Goal: Task Accomplishment & Management: Manage account settings

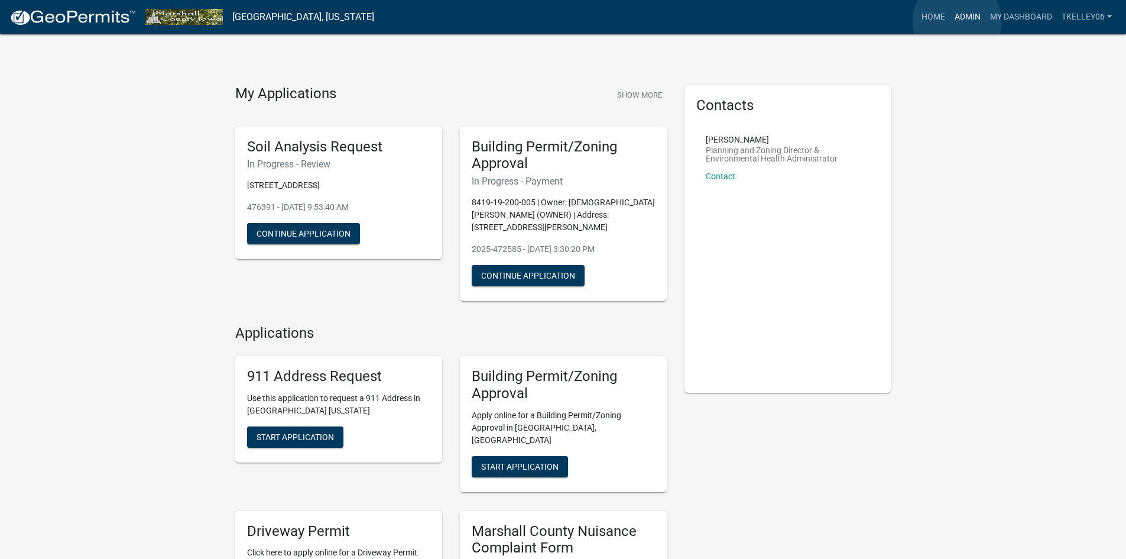
click at [957, 21] on link "Admin" at bounding box center [967, 17] width 35 height 22
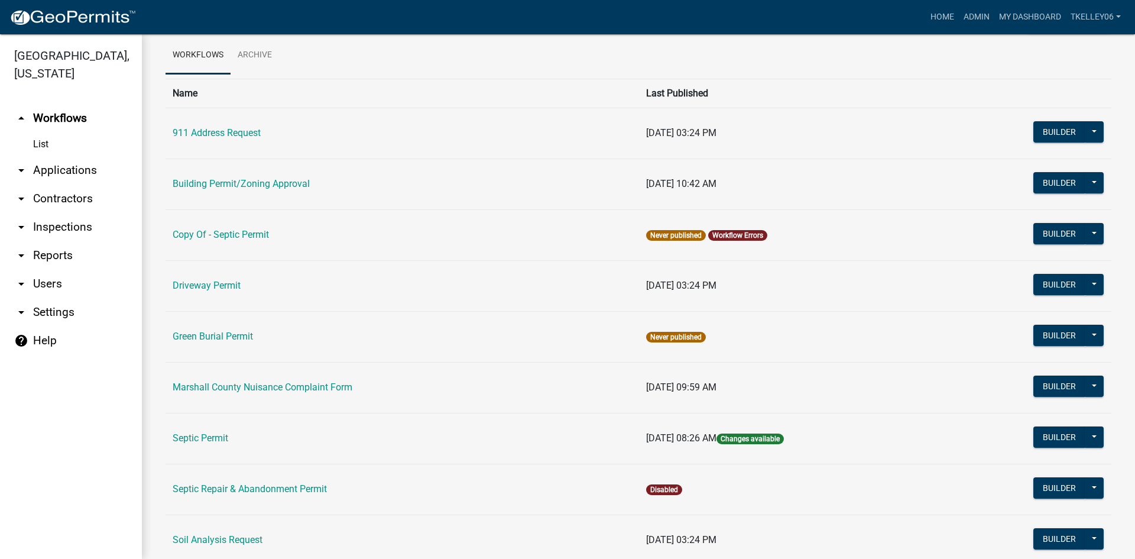
scroll to position [118, 0]
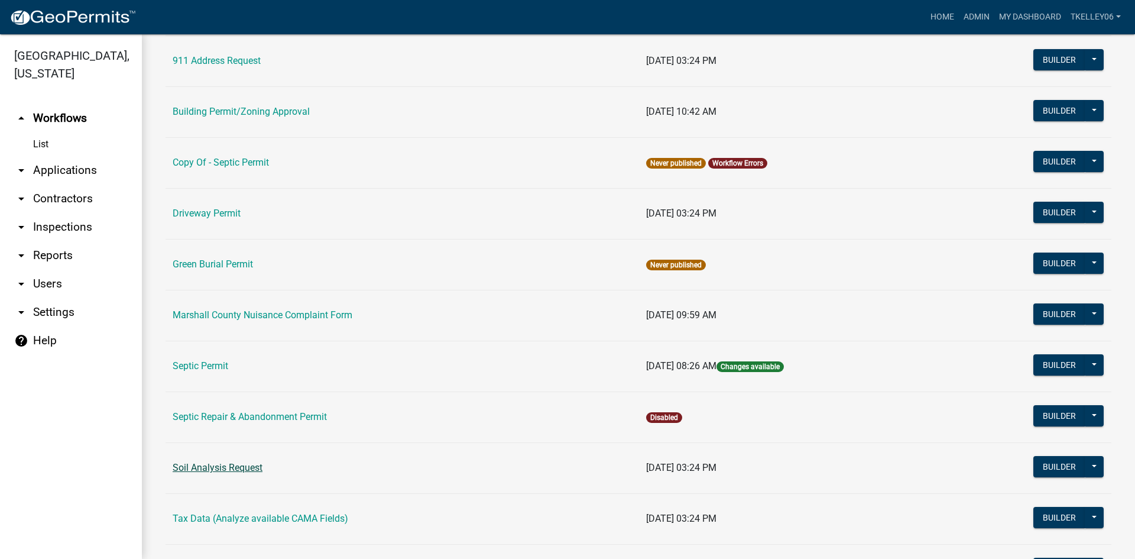
click at [225, 470] on link "Soil Analysis Request" at bounding box center [218, 467] width 90 height 11
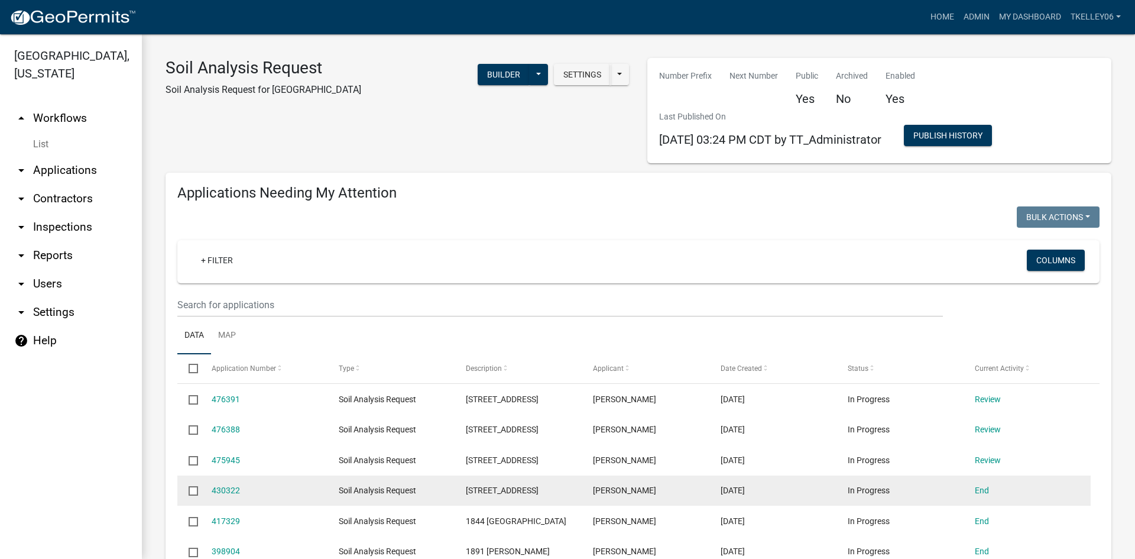
select select "3: 100"
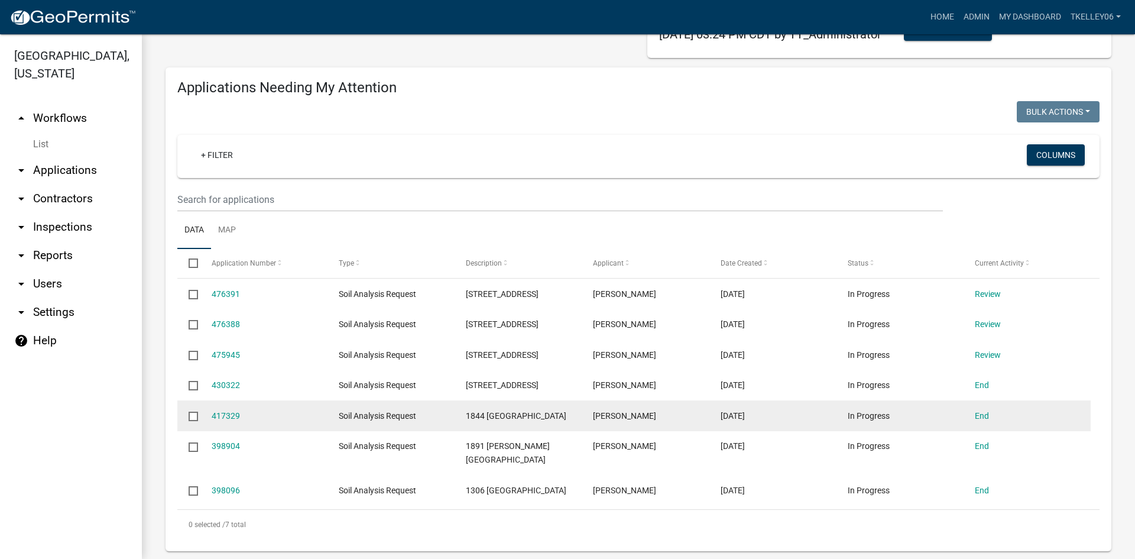
scroll to position [118, 0]
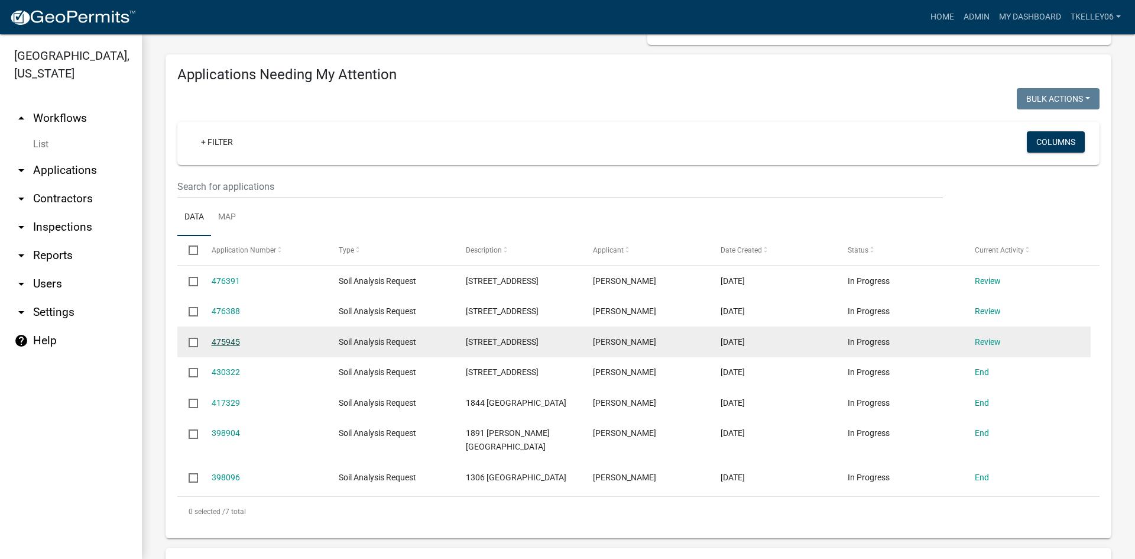
click at [232, 339] on link "475945" at bounding box center [226, 341] width 28 height 9
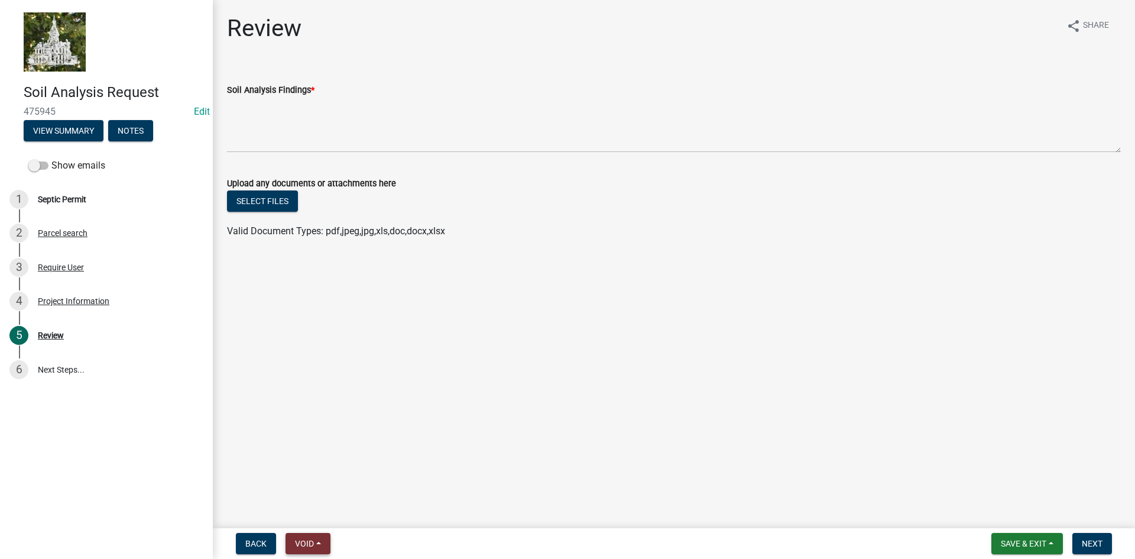
click at [309, 540] on span "Void" at bounding box center [304, 542] width 19 height 9
click at [301, 511] on button "Void" at bounding box center [332, 512] width 95 height 28
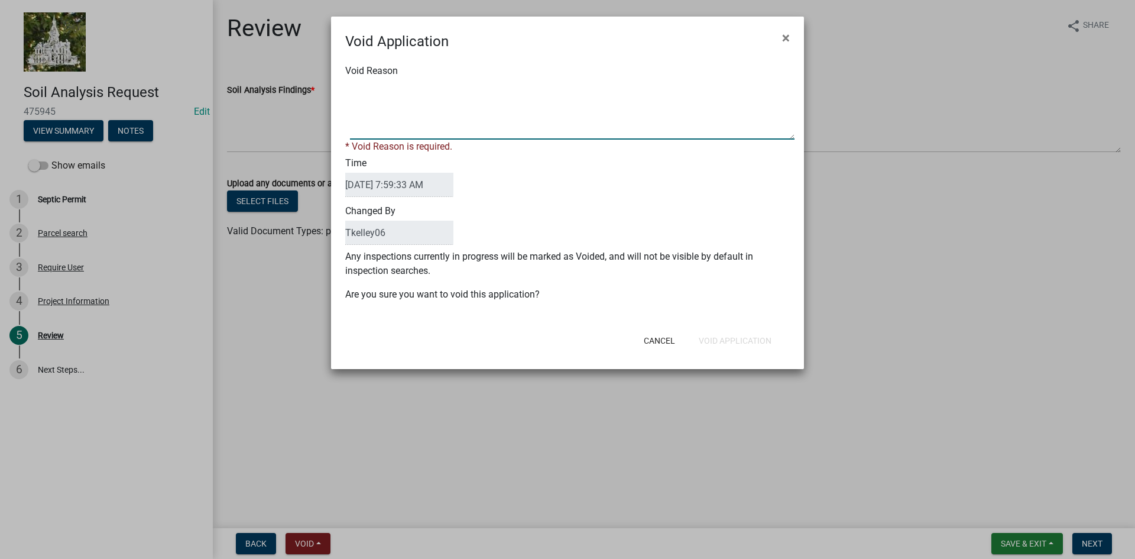
click at [387, 102] on textarea "Void Reason" at bounding box center [572, 109] width 444 height 59
type textarea "Contractor is going to get an engineered septic system."
click at [729, 345] on div "Void Application × Void Reason * Void Reason is required. Time 09/11/2025 7:59:…" at bounding box center [567, 193] width 473 height 352
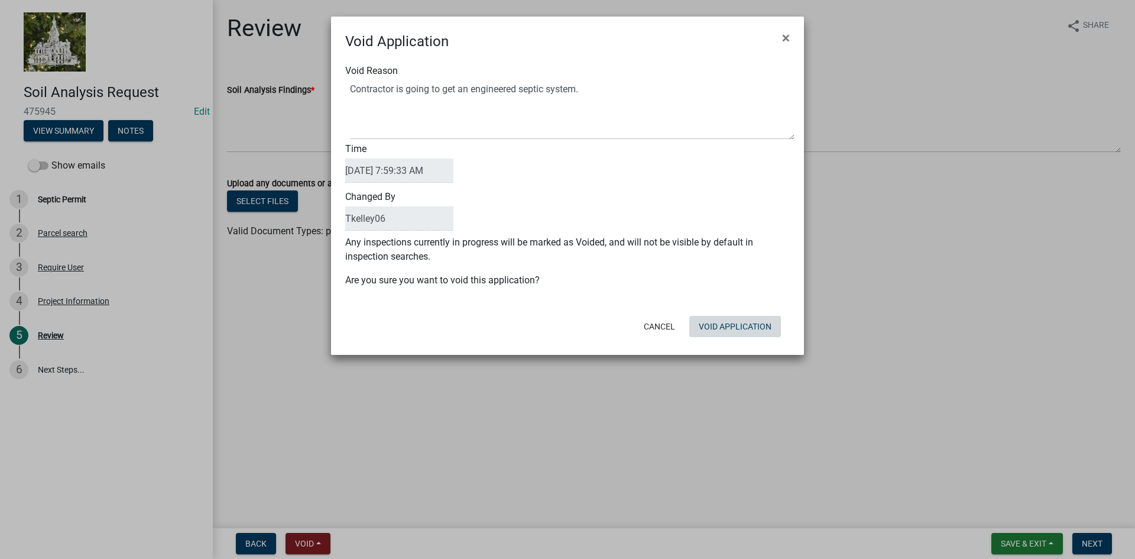
click at [752, 330] on button "Void Application" at bounding box center [735, 326] width 92 height 21
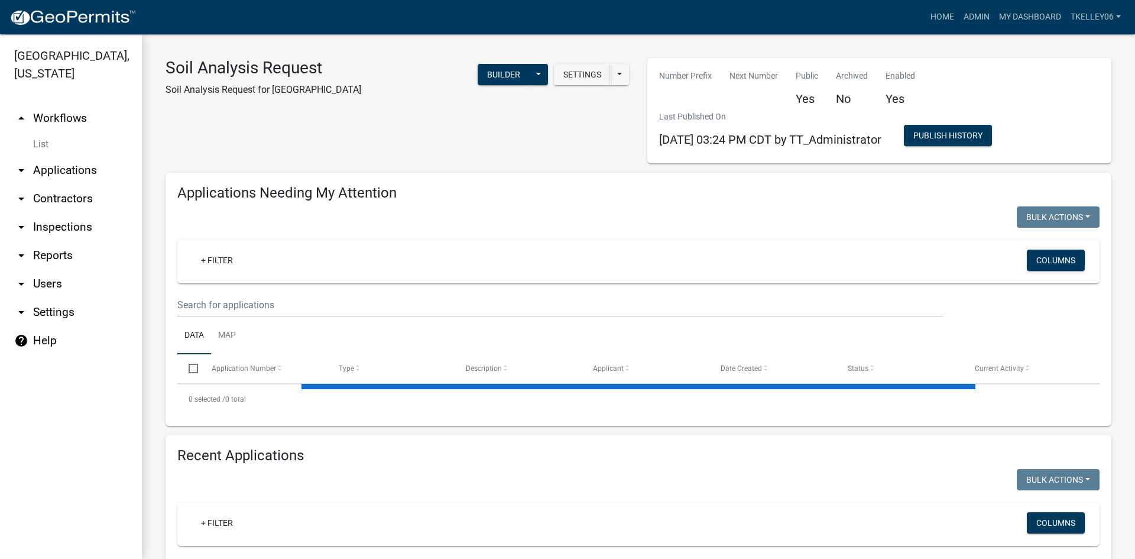
select select "3: 100"
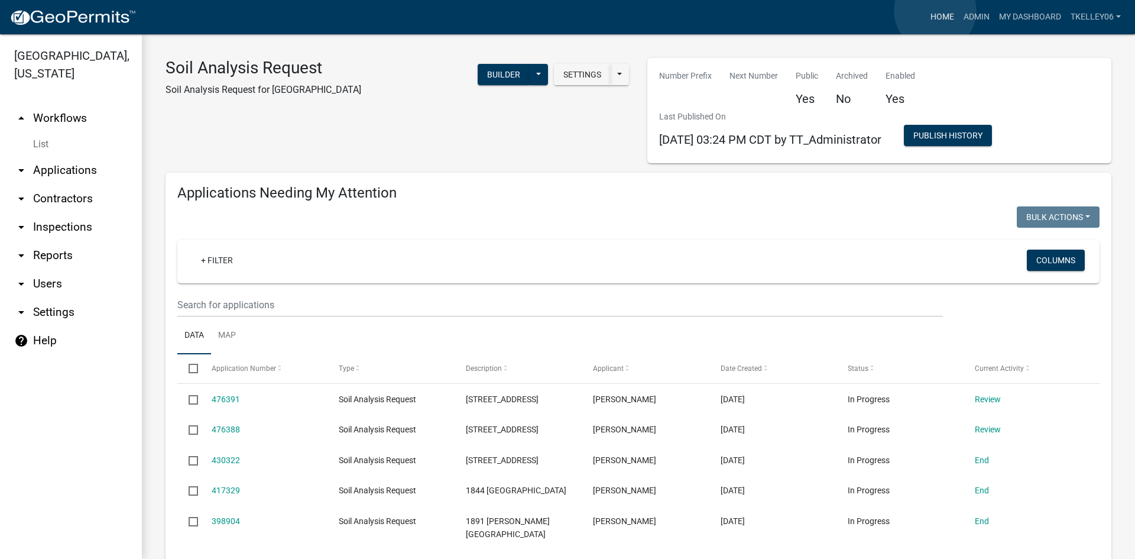
click at [935, 11] on link "Home" at bounding box center [942, 17] width 33 height 22
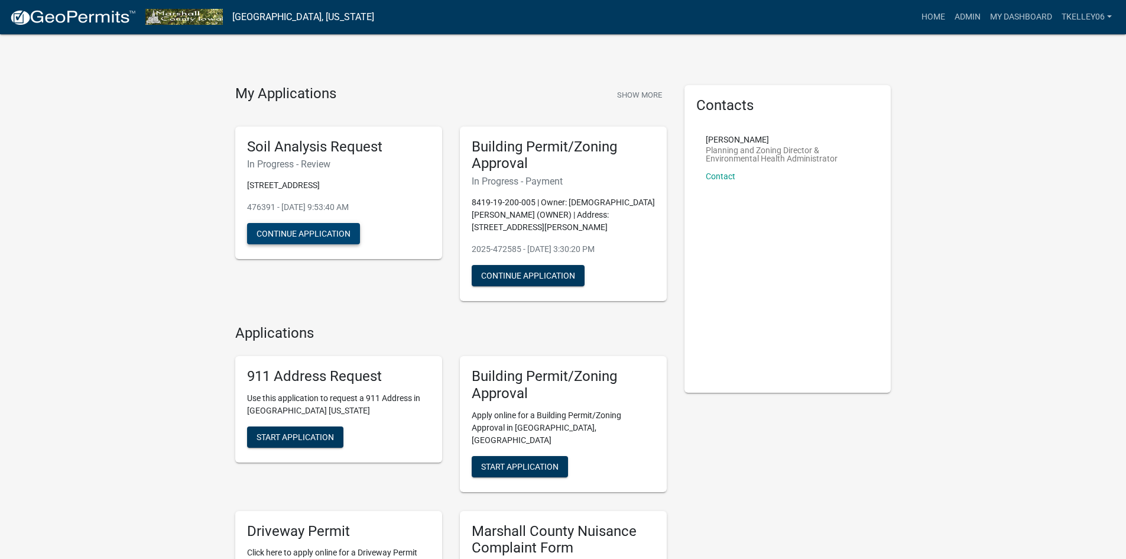
click at [302, 234] on button "Continue Application" at bounding box center [303, 233] width 113 height 21
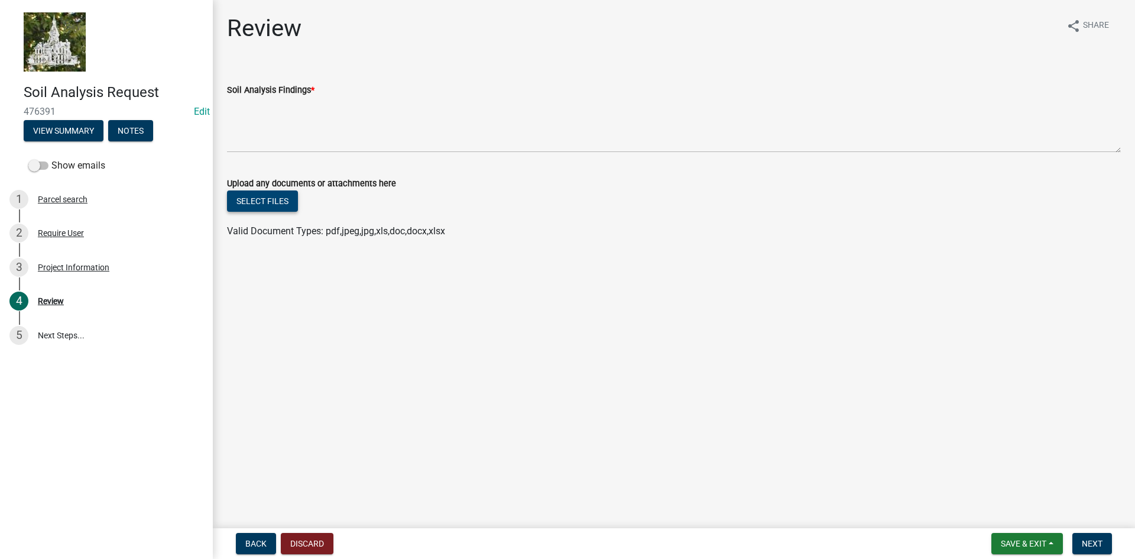
click at [260, 200] on button "Select files" at bounding box center [262, 200] width 71 height 21
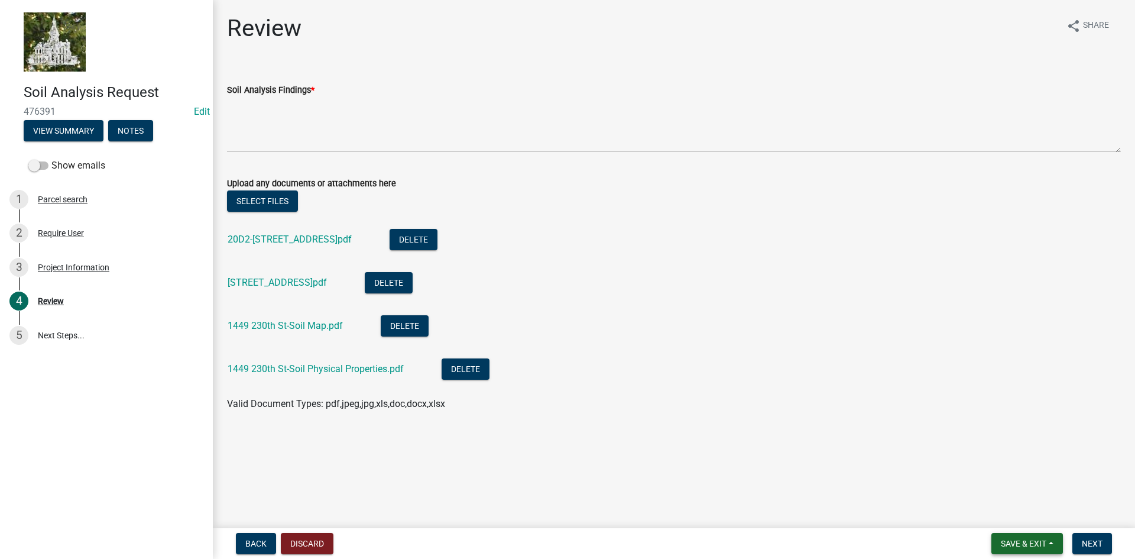
click at [1031, 543] on span "Save & Exit" at bounding box center [1024, 542] width 46 height 9
click at [1002, 516] on button "Save & Exit" at bounding box center [1015, 512] width 95 height 28
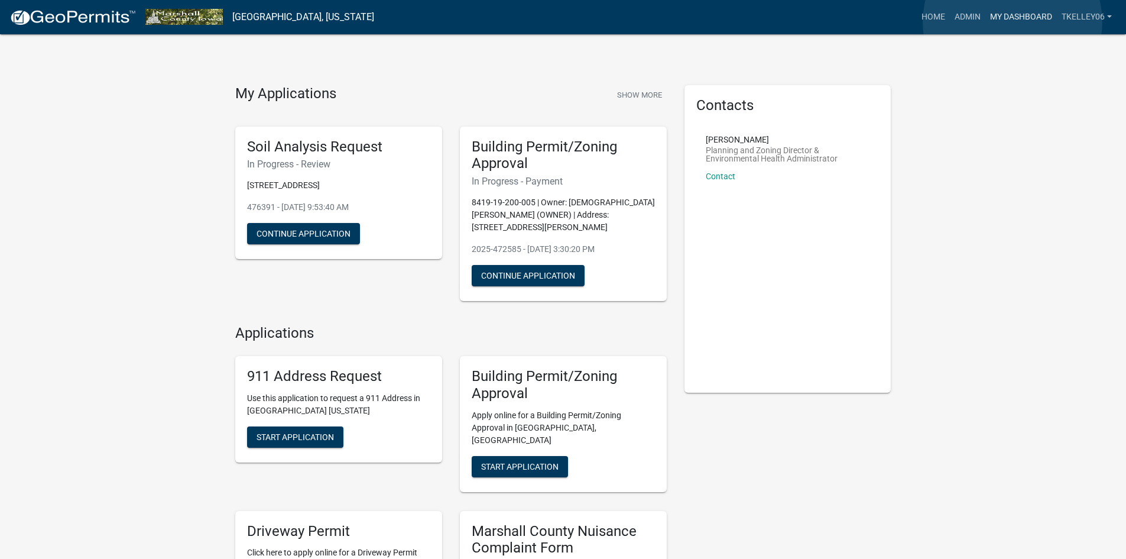
click at [1012, 22] on link "My Dashboard" at bounding box center [1021, 17] width 72 height 22
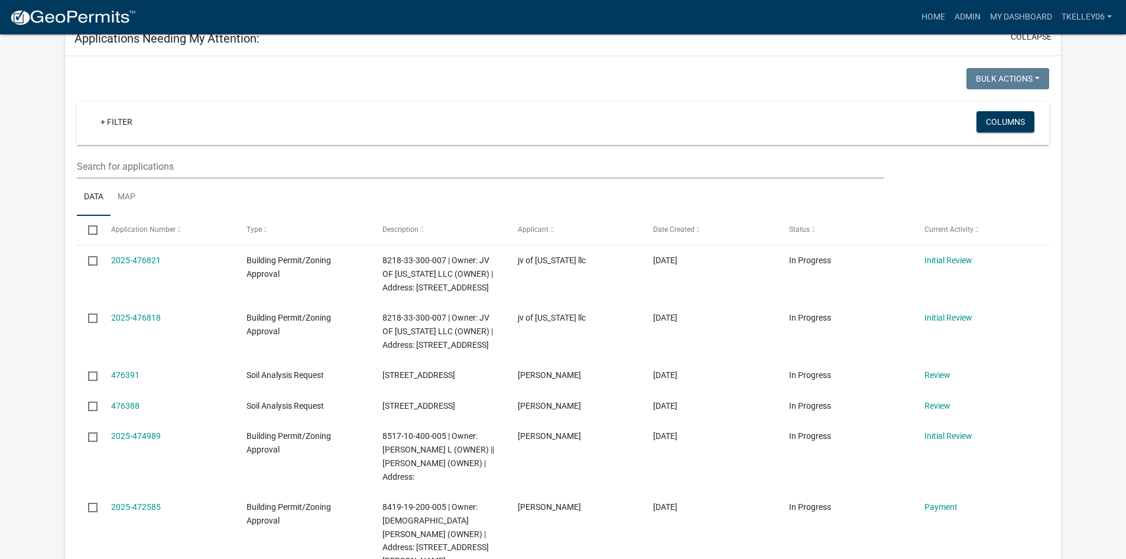
scroll to position [1398, 0]
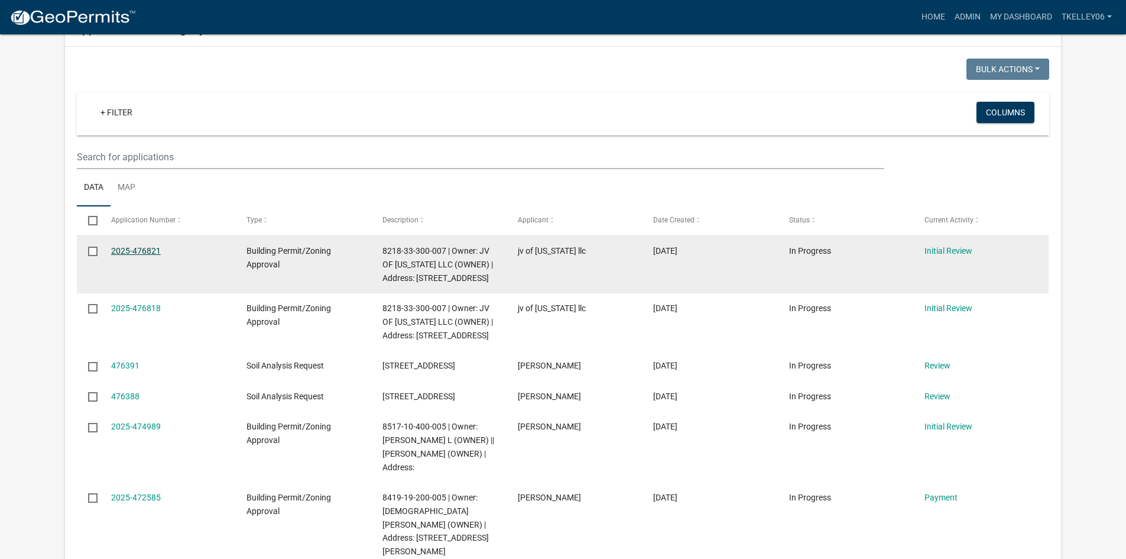
click at [128, 246] on link "2025-476821" at bounding box center [136, 250] width 50 height 9
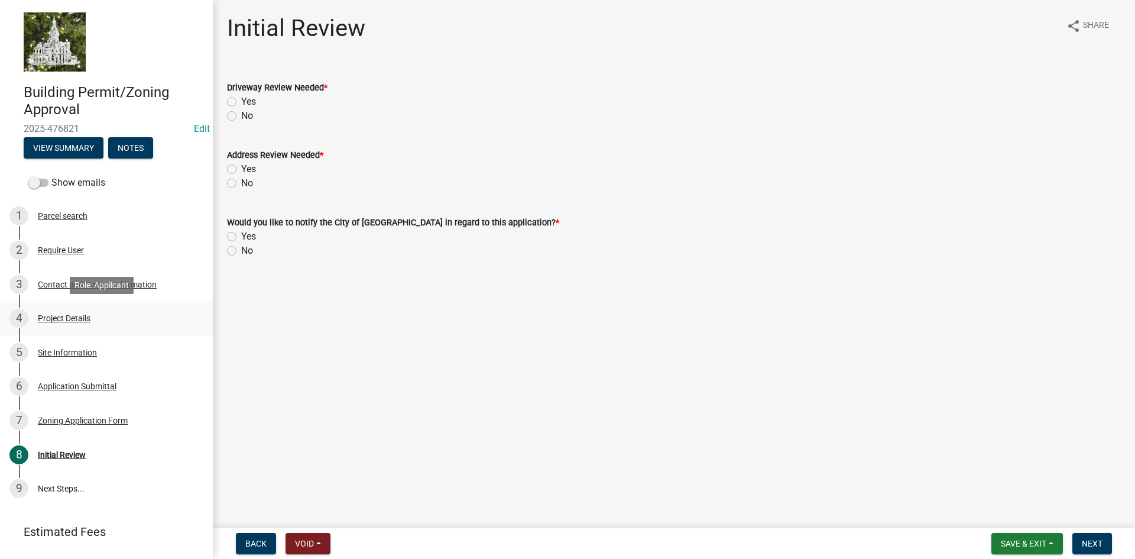
click at [78, 320] on div "Project Details" at bounding box center [64, 318] width 53 height 8
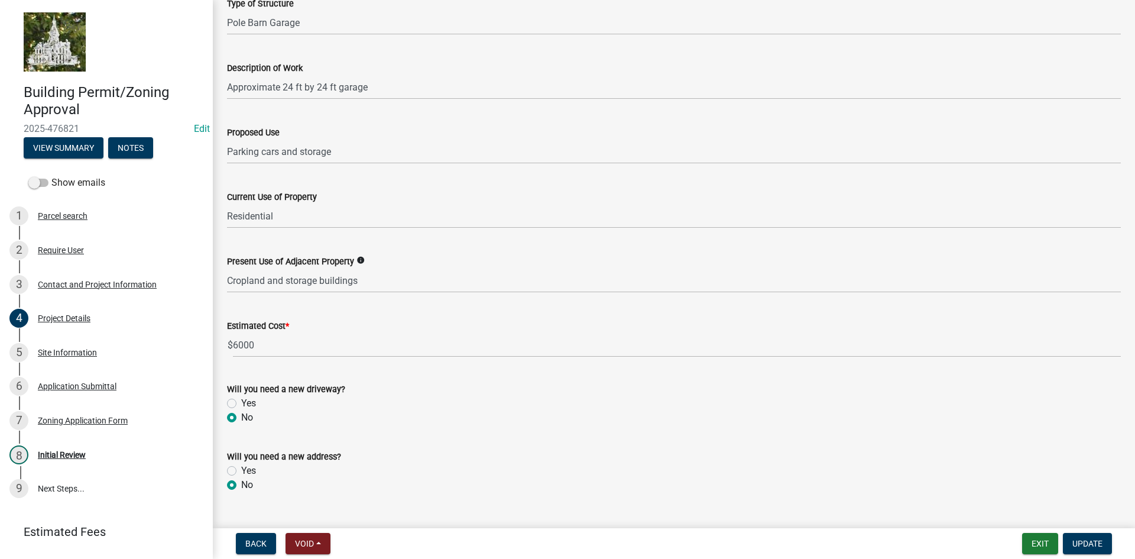
scroll to position [321, 0]
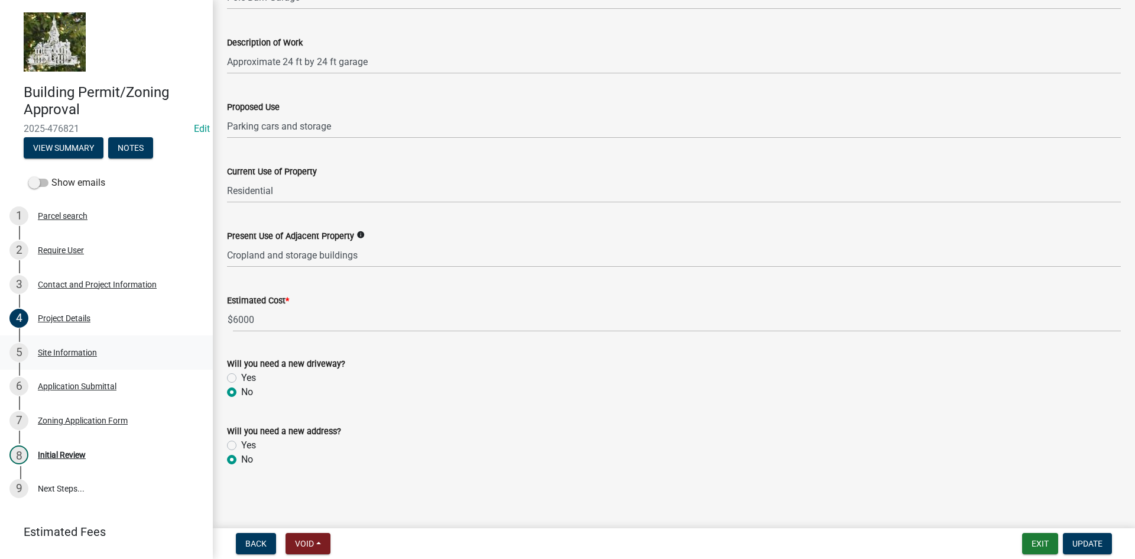
click at [65, 353] on div "Site Information" at bounding box center [67, 352] width 59 height 8
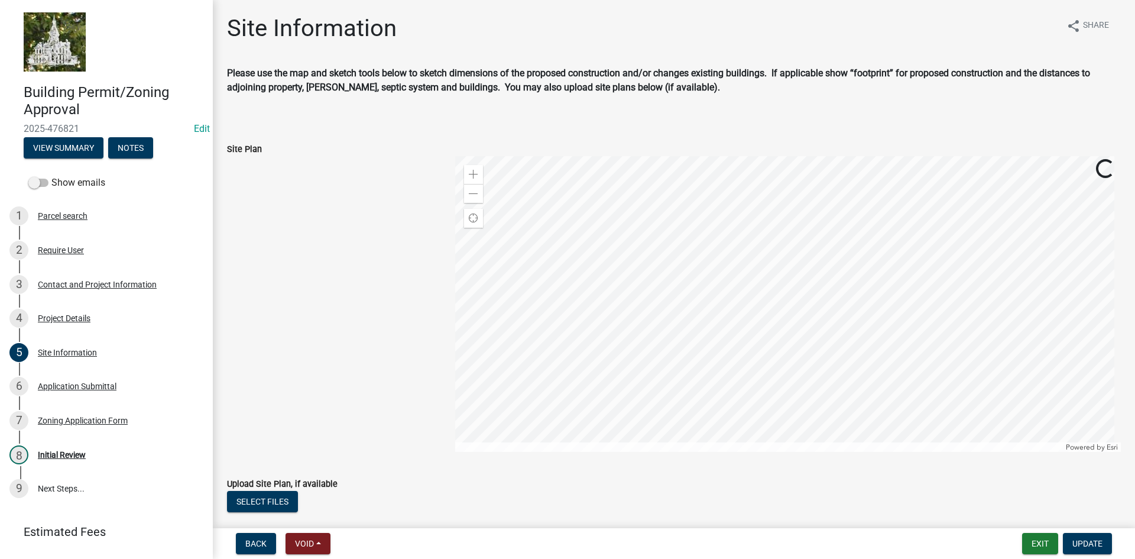
scroll to position [236, 0]
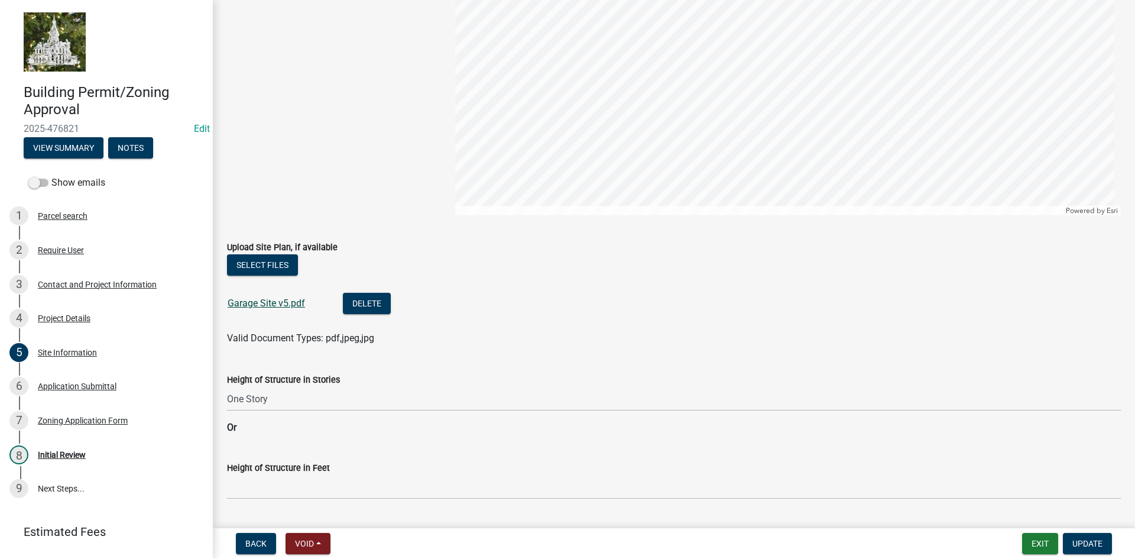
click at [268, 302] on link "Garage Site v5.pdf" at bounding box center [266, 302] width 77 height 11
click at [72, 450] on div "Initial Review" at bounding box center [62, 454] width 48 height 8
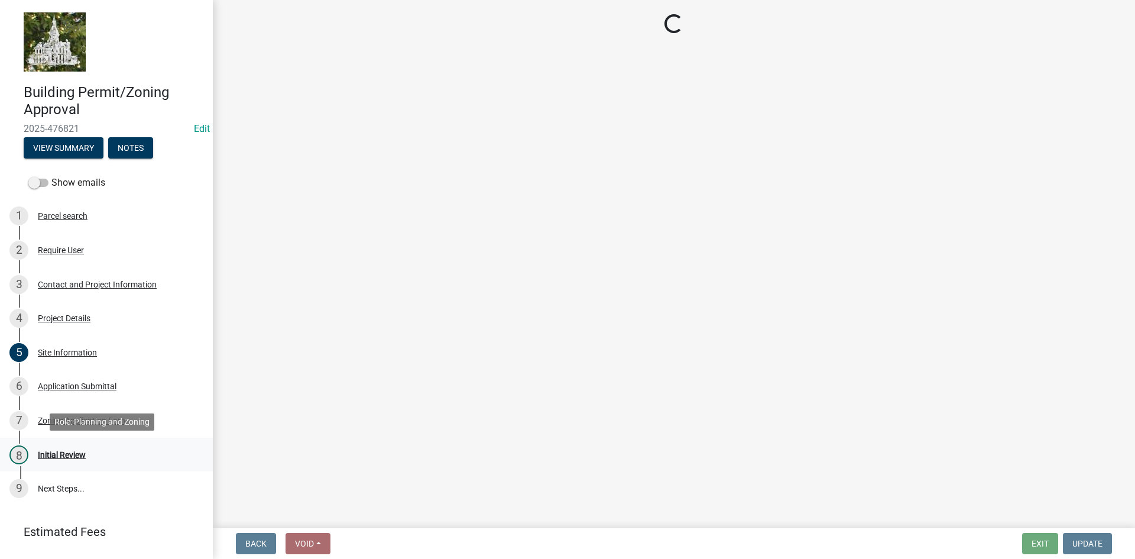
scroll to position [0, 0]
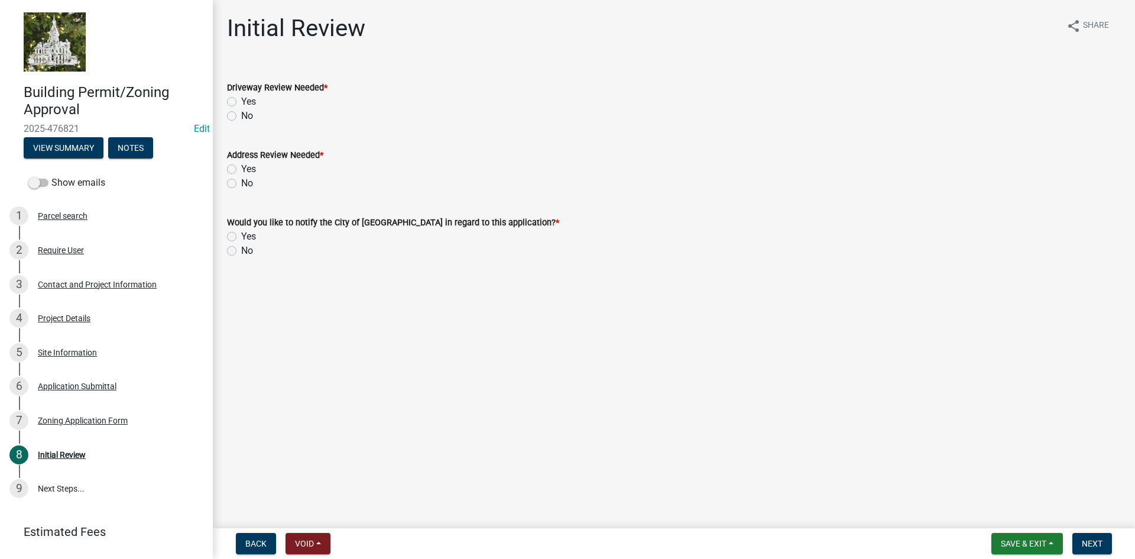
click at [241, 116] on label "No" at bounding box center [247, 116] width 12 height 14
click at [241, 116] on input "No" at bounding box center [245, 113] width 8 height 8
radio input "true"
click at [241, 185] on label "No" at bounding box center [247, 183] width 12 height 14
click at [241, 184] on input "No" at bounding box center [245, 180] width 8 height 8
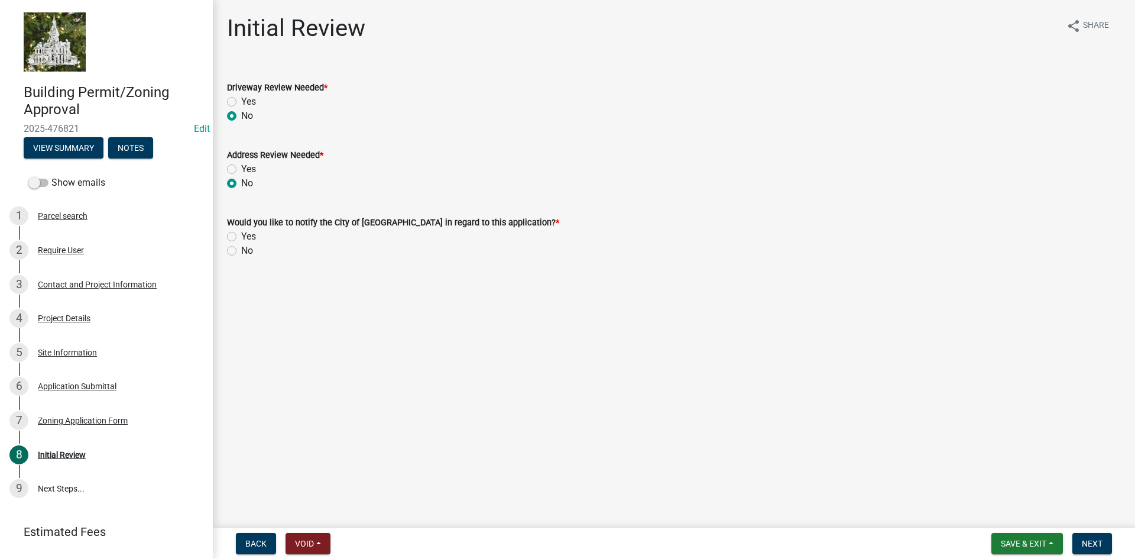
radio input "true"
click at [241, 252] on label "No" at bounding box center [247, 251] width 12 height 14
click at [241, 251] on input "No" at bounding box center [245, 248] width 8 height 8
radio input "true"
click at [1101, 546] on span "Next" at bounding box center [1092, 542] width 21 height 9
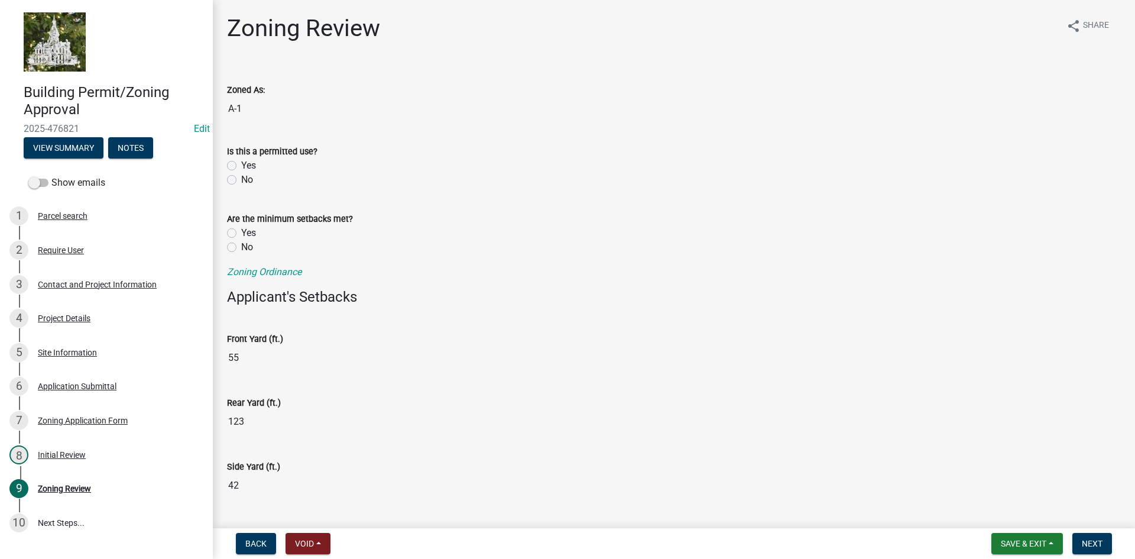
click at [241, 166] on label "Yes" at bounding box center [248, 165] width 15 height 14
click at [241, 166] on input "Yes" at bounding box center [245, 162] width 8 height 8
radio input "true"
click at [241, 236] on label "Yes" at bounding box center [248, 233] width 15 height 14
click at [241, 233] on input "Yes" at bounding box center [245, 230] width 8 height 8
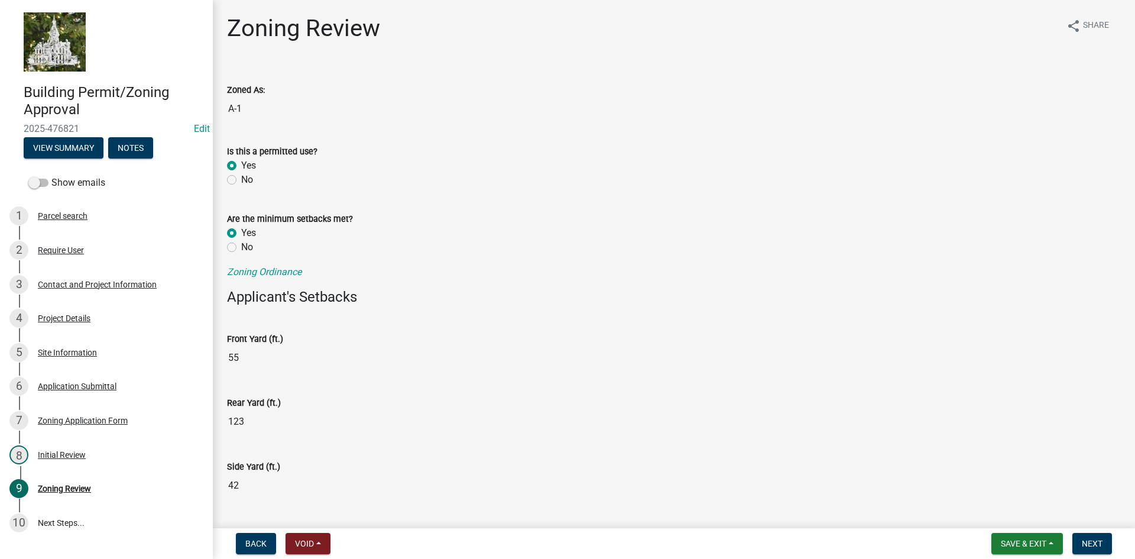
radio input "true"
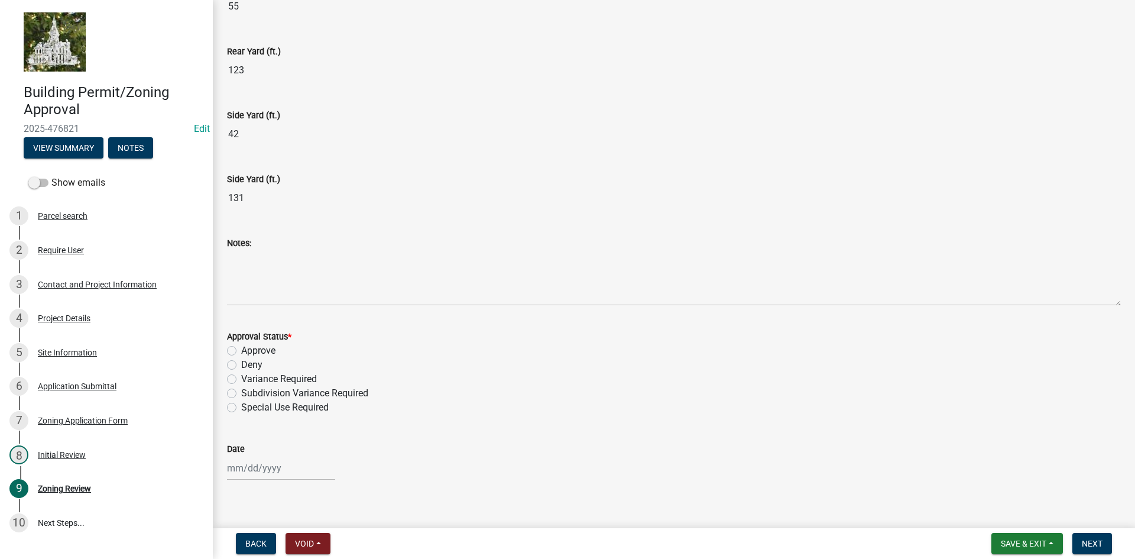
scroll to position [355, 0]
click at [241, 347] on label "Approve" at bounding box center [258, 347] width 34 height 14
click at [241, 347] on input "Approve" at bounding box center [245, 344] width 8 height 8
radio input "true"
click at [250, 459] on div at bounding box center [281, 464] width 108 height 24
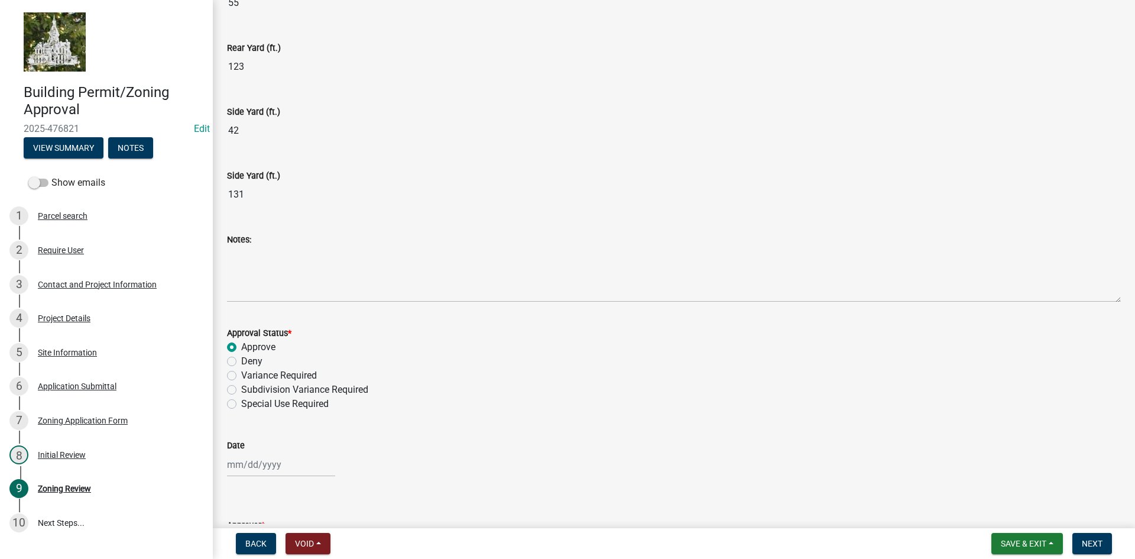
select select "9"
select select "2025"
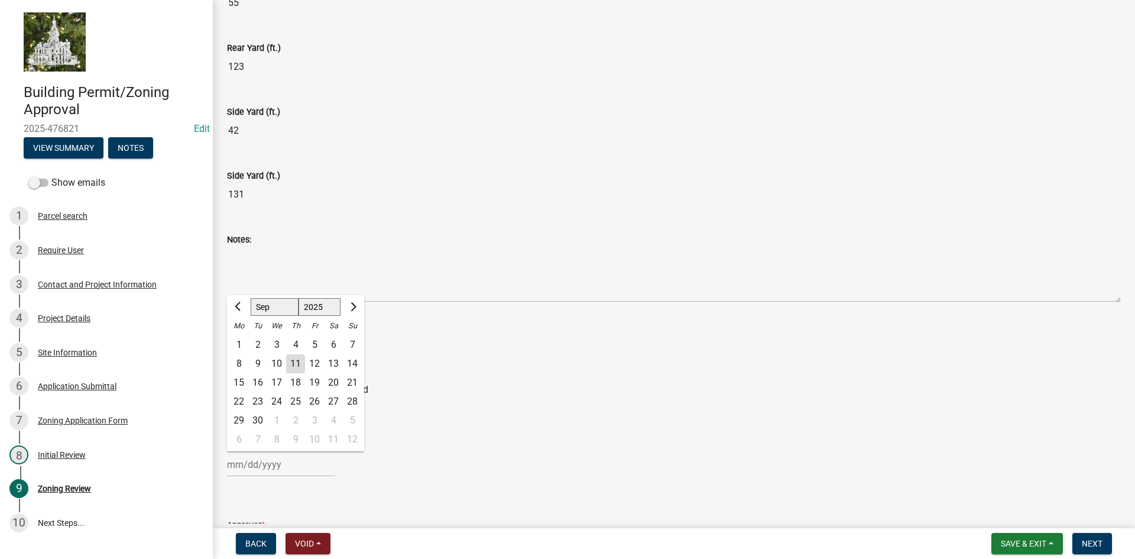
click at [293, 366] on div "11" at bounding box center [295, 363] width 19 height 19
type input "09/11/2025"
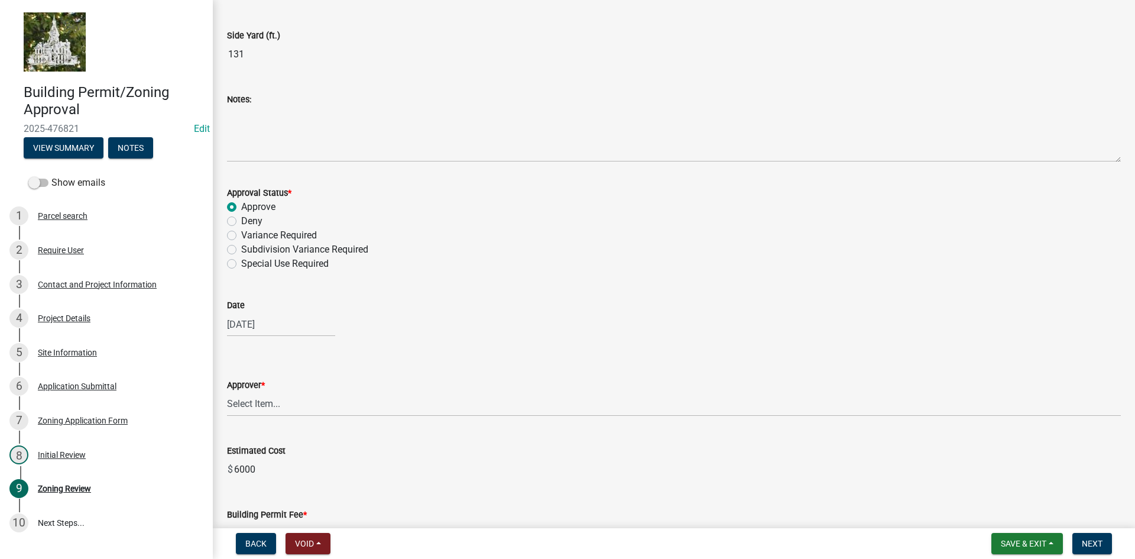
scroll to position [532, 0]
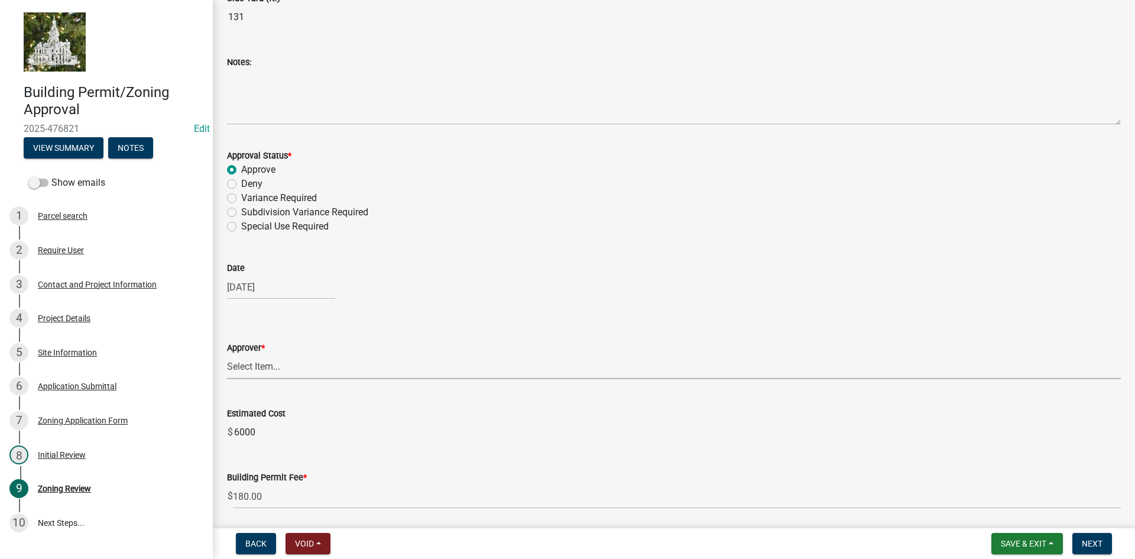
click at [286, 373] on select "Select Item... Tyler Kelley Taveis Stevens Todd Apfel" at bounding box center [674, 367] width 894 height 24
click at [227, 355] on select "Select Item... Tyler Kelley Taveis Stevens Todd Apfel" at bounding box center [674, 367] width 894 height 24
select select "61a96a0a-9003-40ca-83a4-3b4bdf05623d"
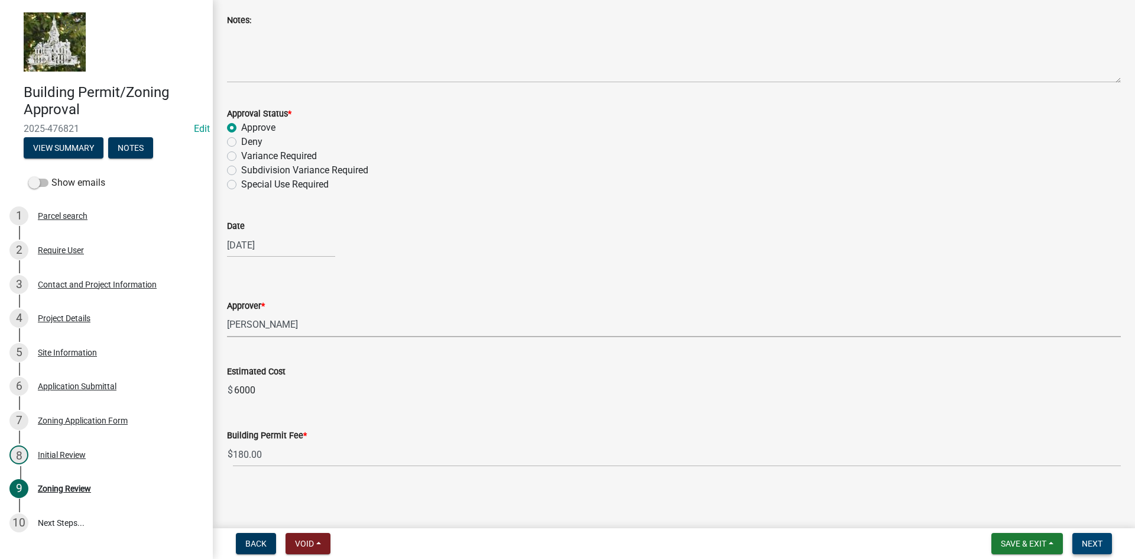
click at [1098, 546] on span "Next" at bounding box center [1092, 542] width 21 height 9
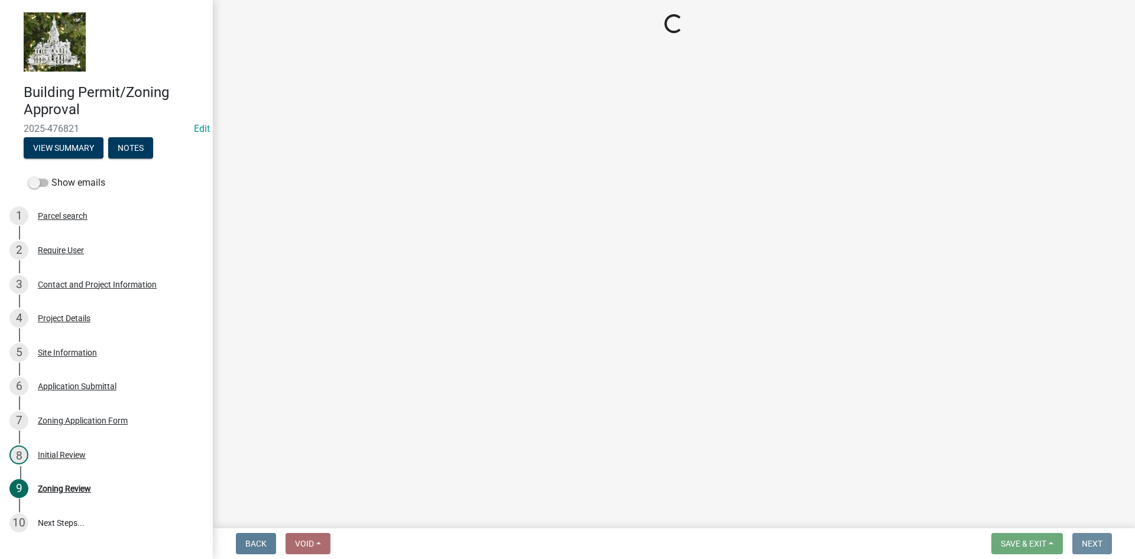
scroll to position [0, 0]
select select "3: 3"
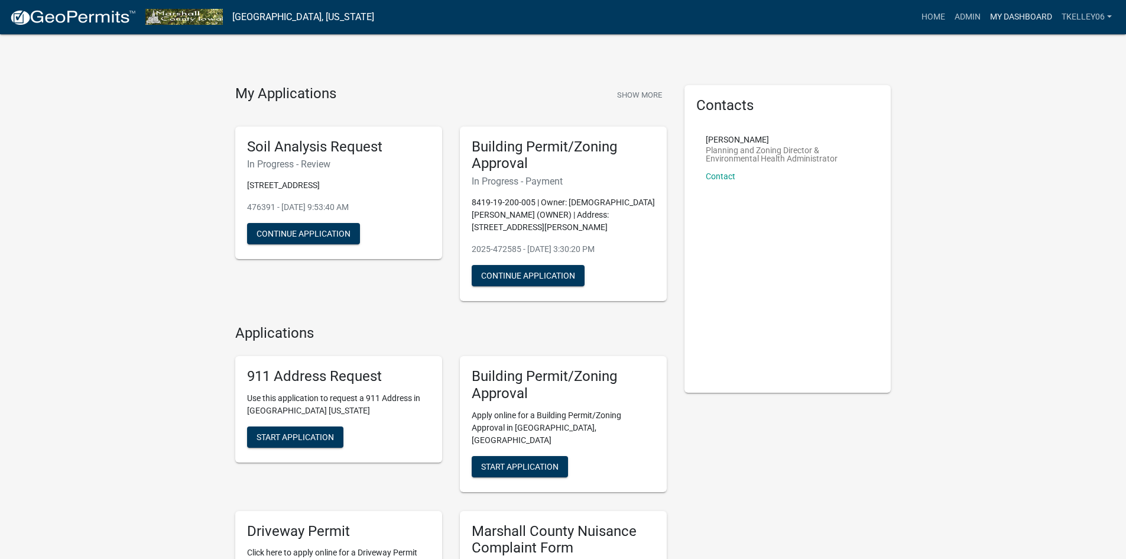
click at [1007, 17] on link "My Dashboard" at bounding box center [1021, 17] width 72 height 22
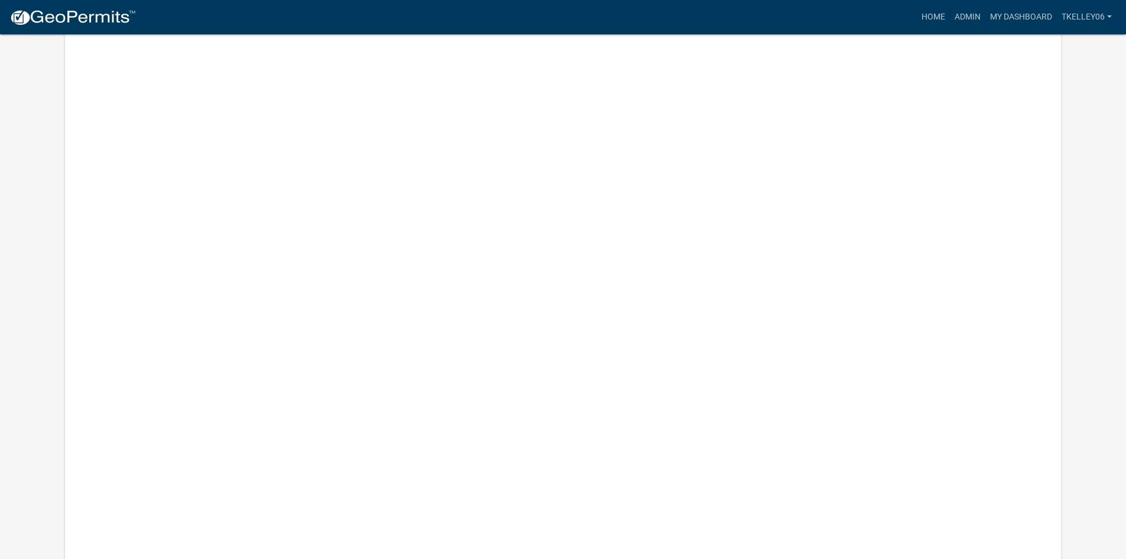
scroll to position [2313, 0]
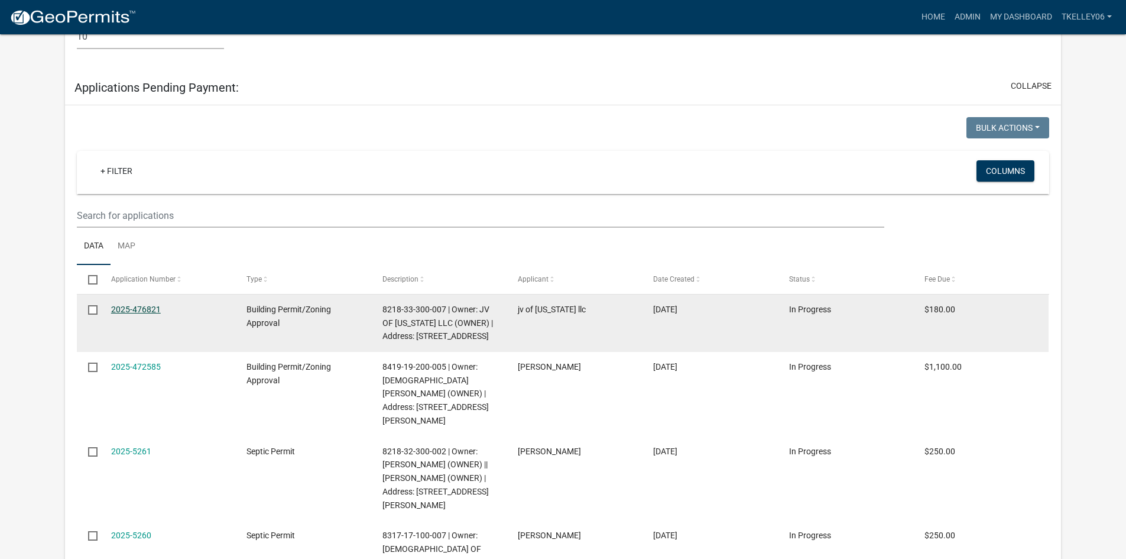
click at [139, 304] on link "2025-476821" at bounding box center [136, 308] width 50 height 9
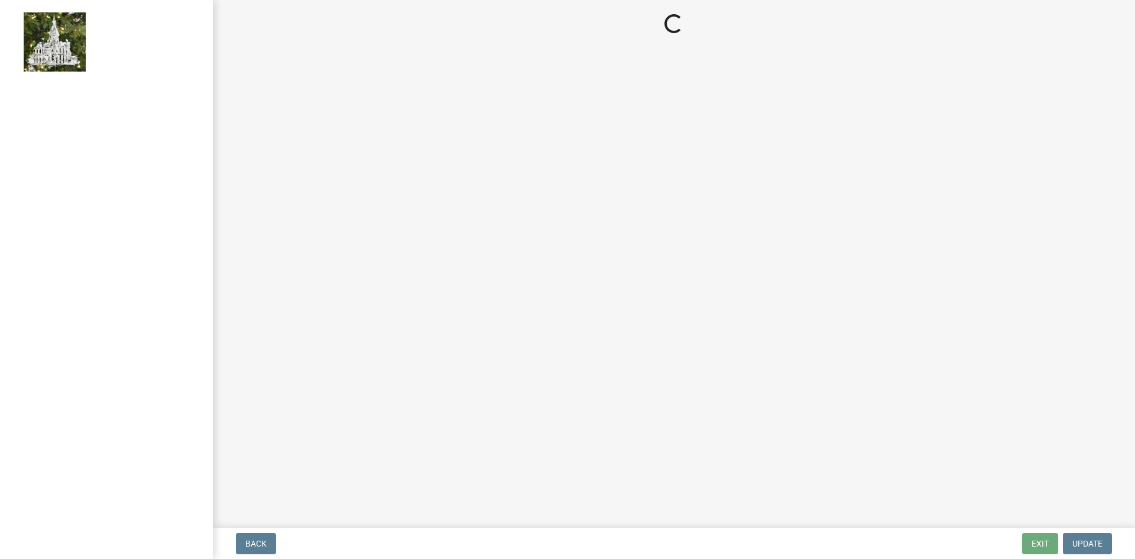
select select "3: 3"
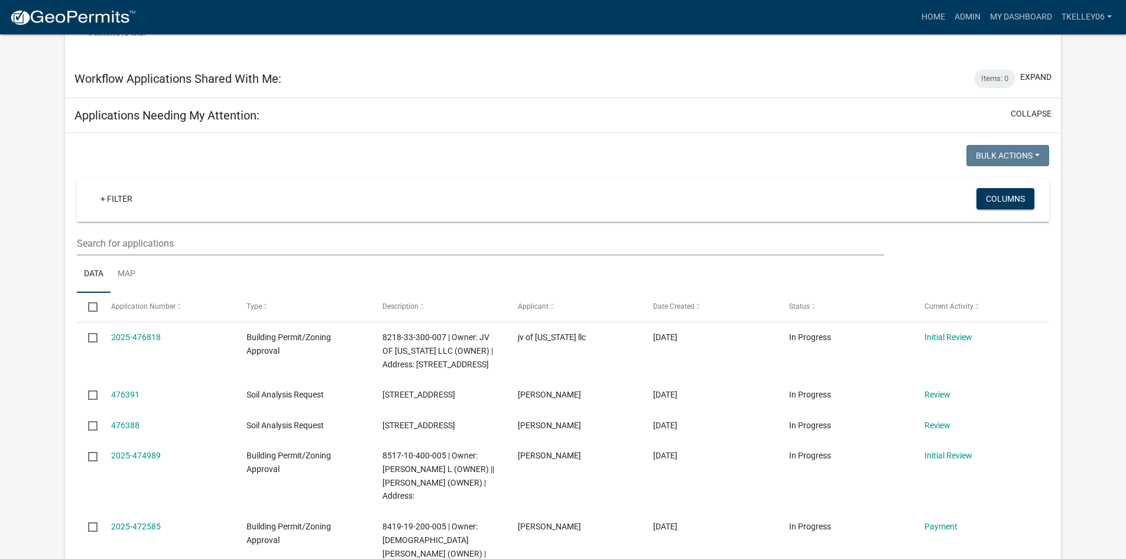
scroll to position [1307, 0]
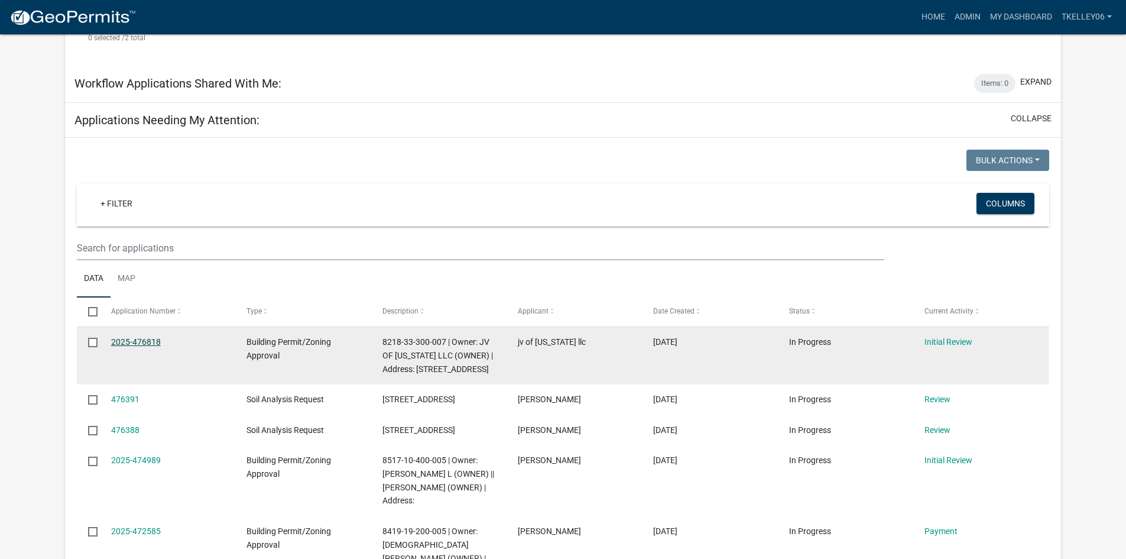
click at [131, 337] on link "2025-476818" at bounding box center [136, 341] width 50 height 9
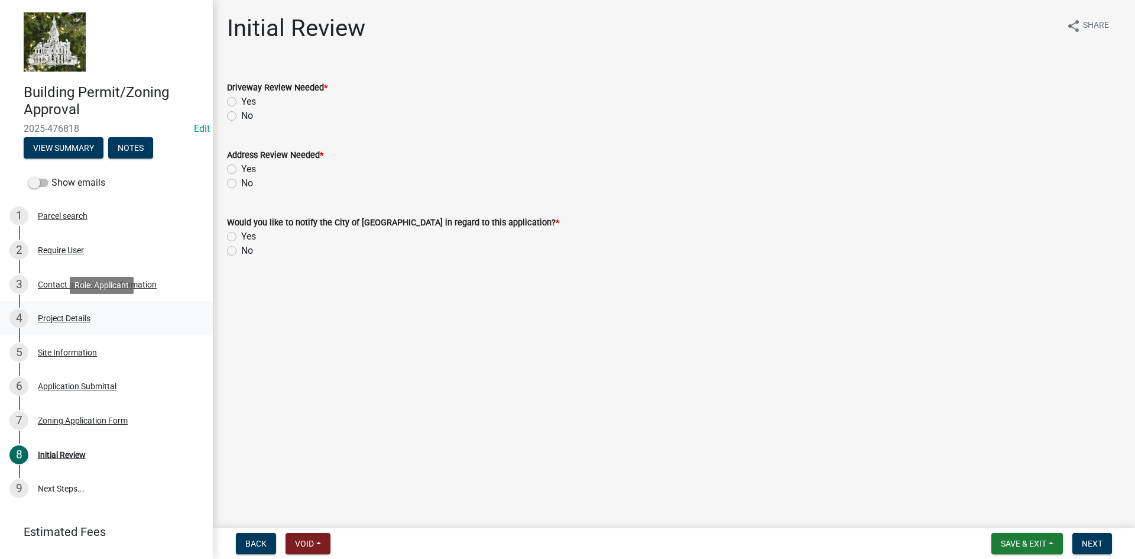
click at [72, 317] on div "Project Details" at bounding box center [64, 318] width 53 height 8
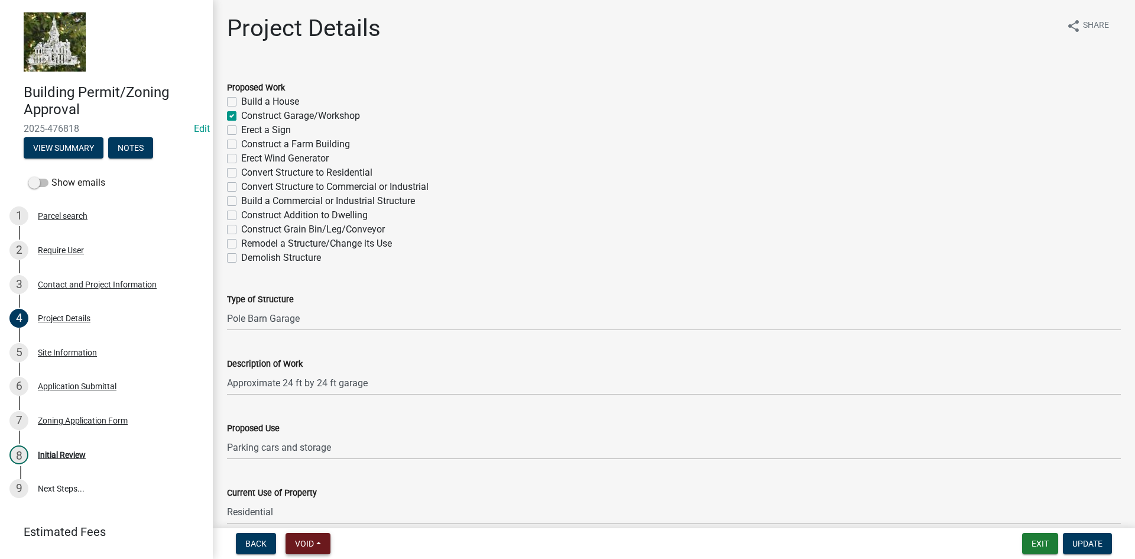
click at [311, 541] on span "Void" at bounding box center [304, 542] width 19 height 9
click at [323, 512] on button "Void" at bounding box center [332, 512] width 95 height 28
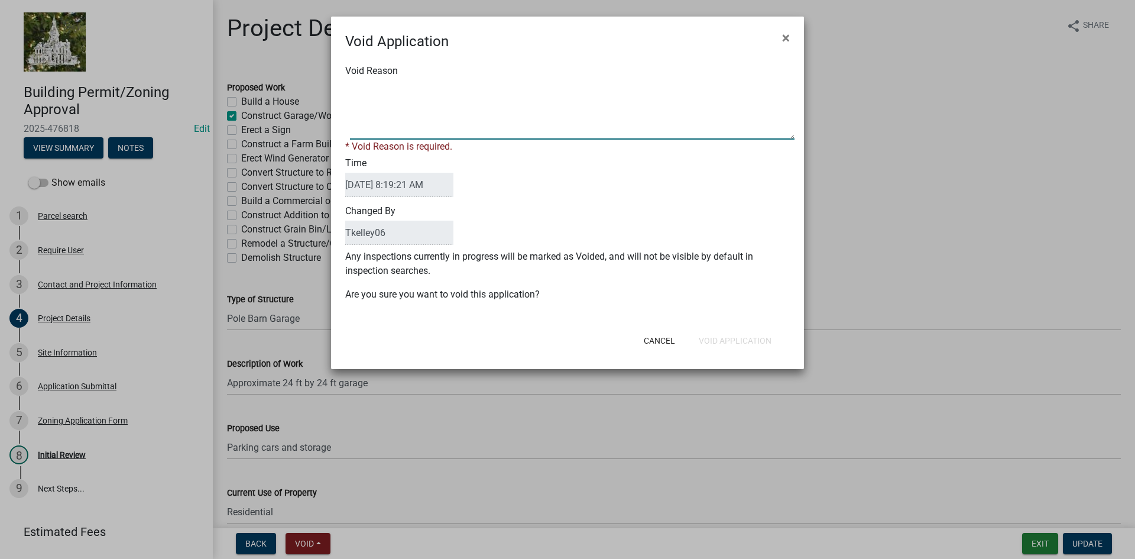
click at [412, 114] on textarea "Void Reason" at bounding box center [572, 109] width 444 height 59
type textarea "Duplicate Permit Request"
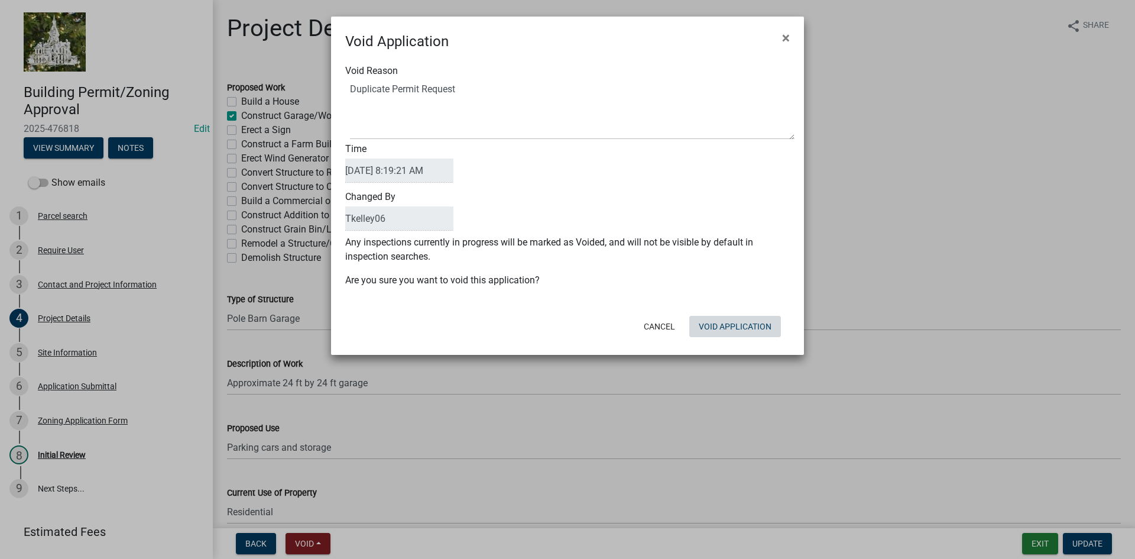
click at [747, 339] on div "Cancel Void Application" at bounding box center [644, 326] width 291 height 31
click at [742, 323] on button "Void Application" at bounding box center [735, 326] width 92 height 21
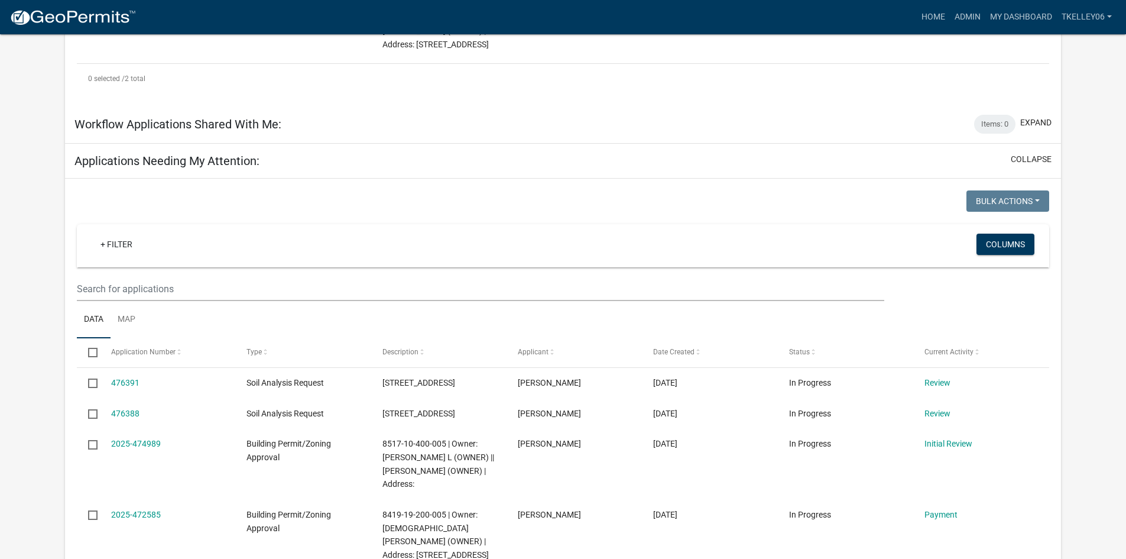
scroll to position [1241, 0]
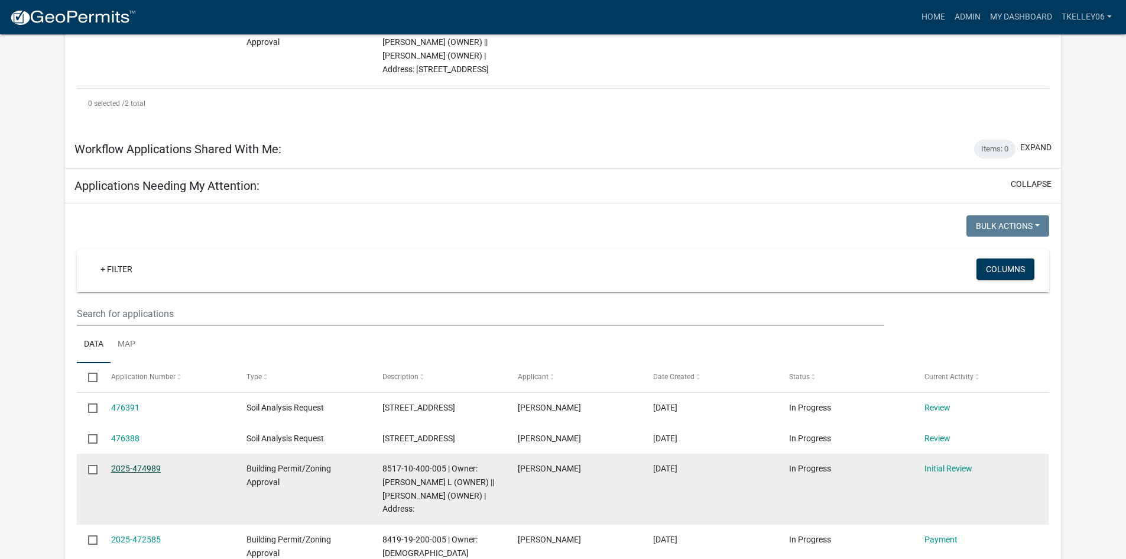
click at [152, 463] on link "2025-474989" at bounding box center [136, 467] width 50 height 9
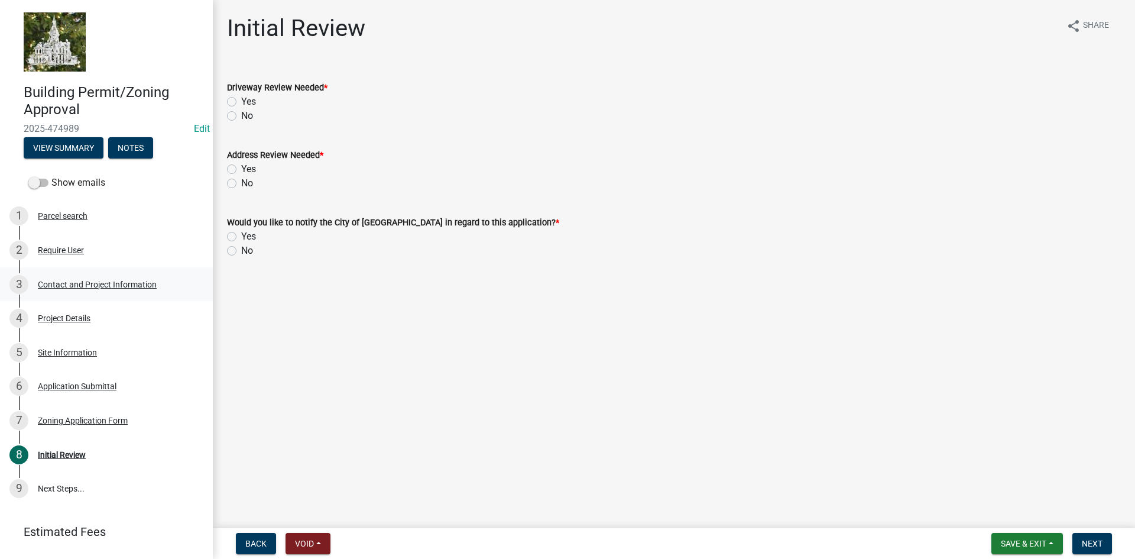
click at [66, 283] on div "Contact and Project Information" at bounding box center [97, 284] width 119 height 8
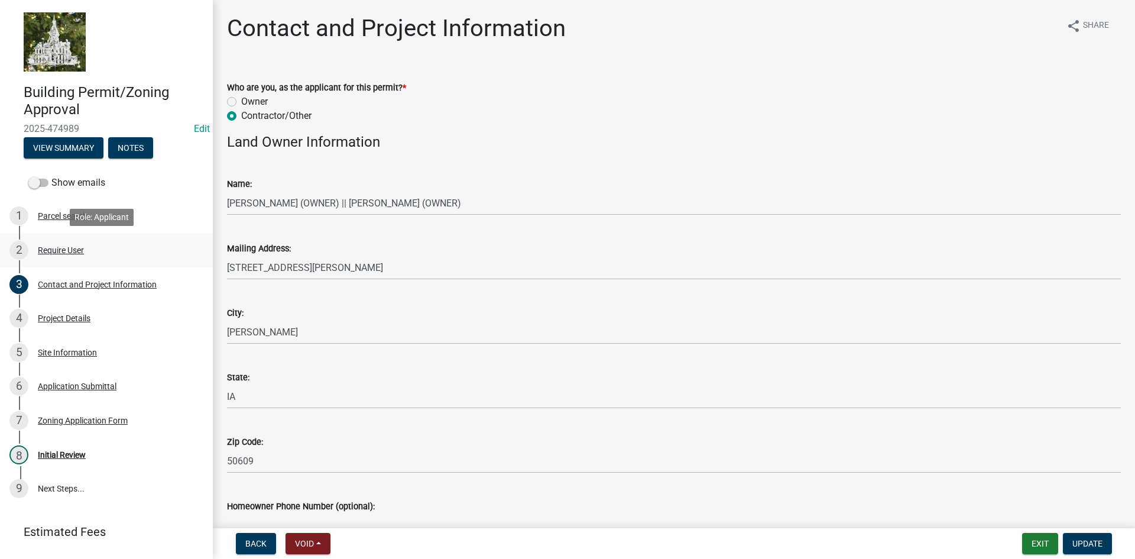
click at [67, 254] on div "Require User" at bounding box center [61, 250] width 46 height 8
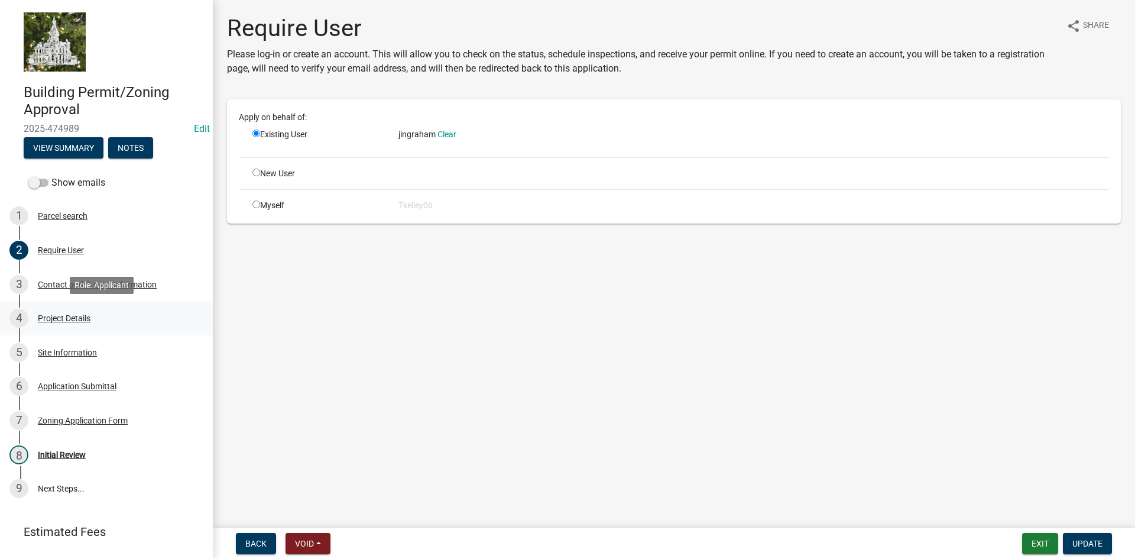
click at [61, 317] on div "Project Details" at bounding box center [64, 318] width 53 height 8
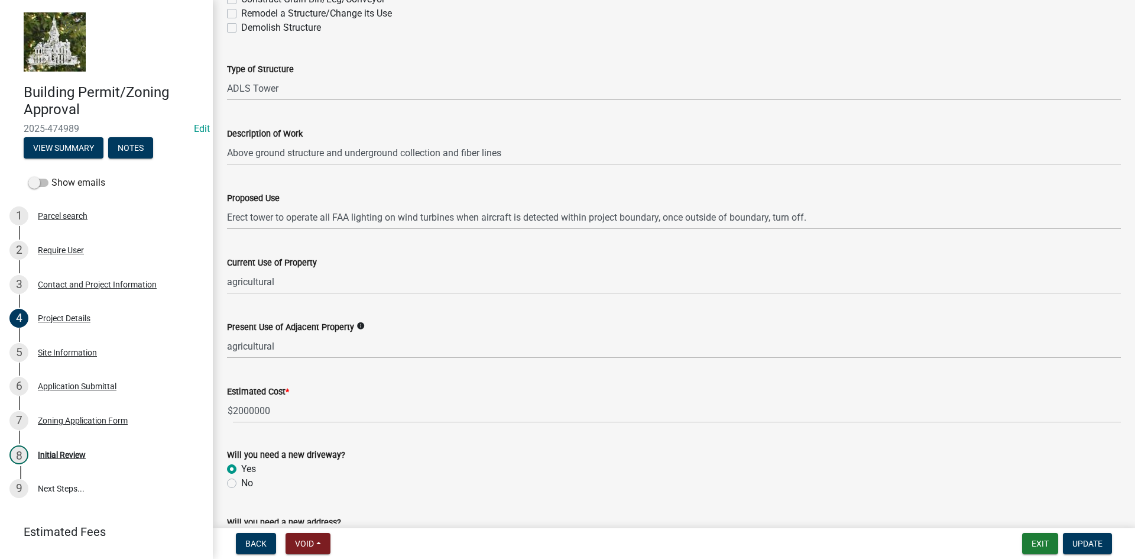
scroll to position [321, 0]
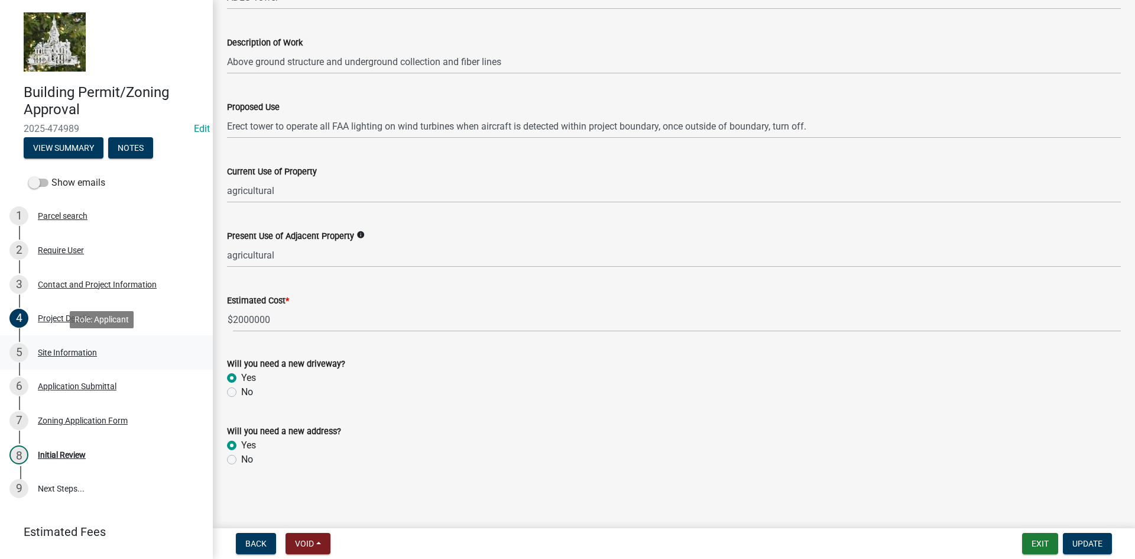
click at [63, 349] on div "Site Information" at bounding box center [67, 352] width 59 height 8
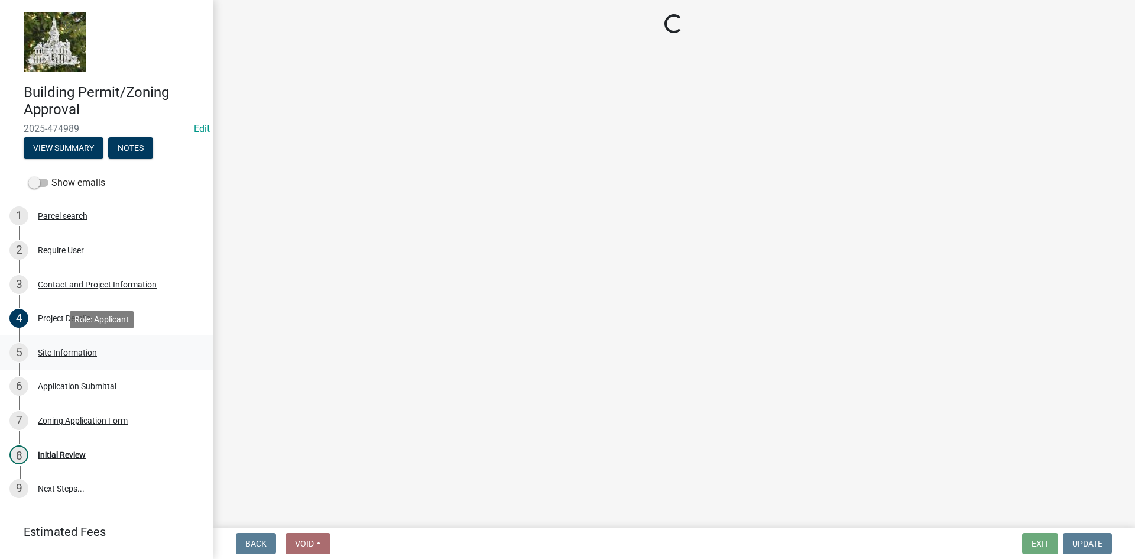
scroll to position [0, 0]
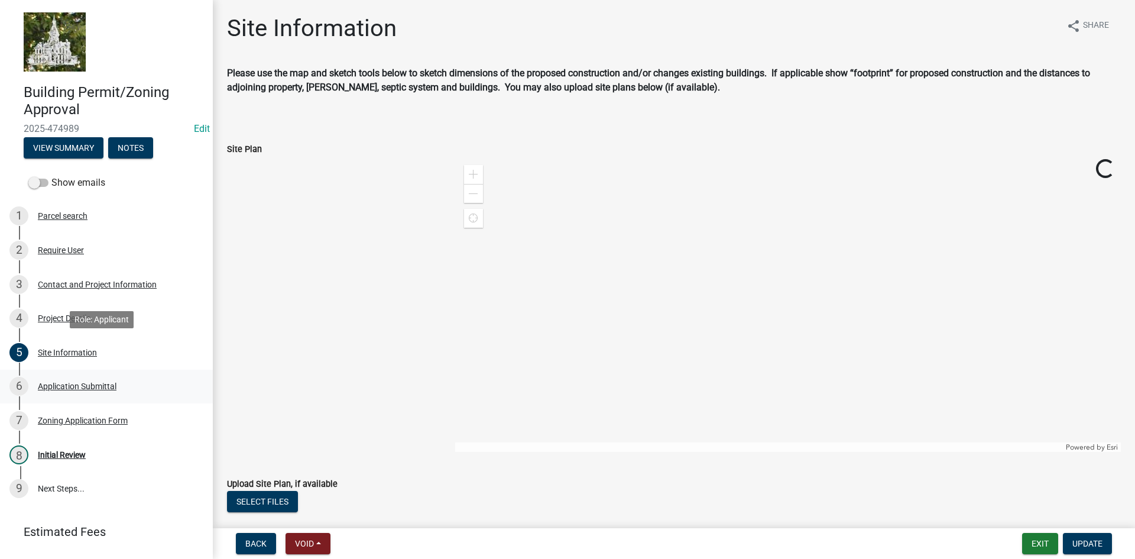
click at [70, 385] on div "Application Submittal" at bounding box center [77, 386] width 79 height 8
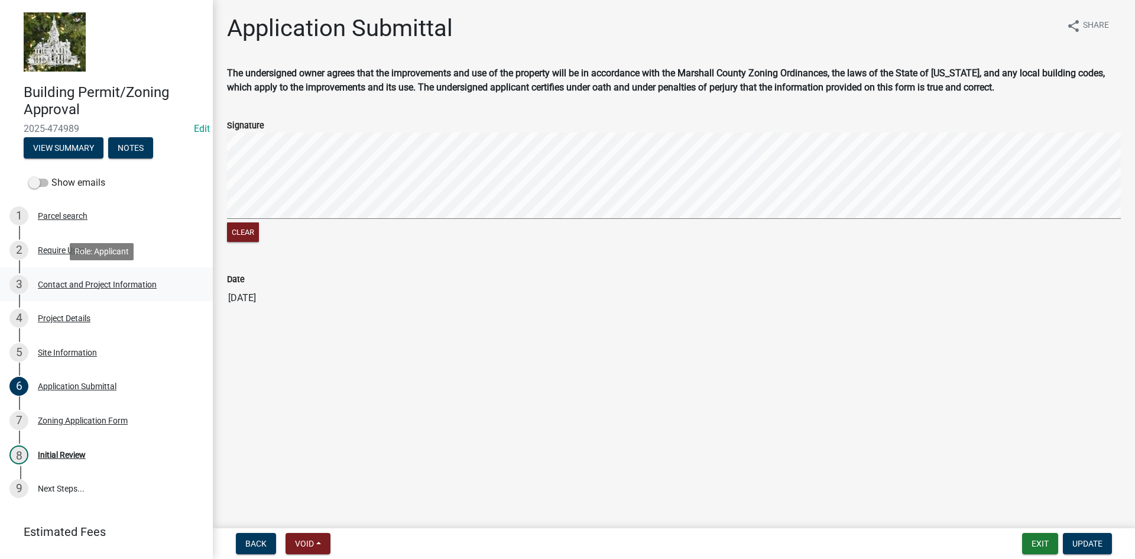
click at [62, 287] on div "Contact and Project Information" at bounding box center [97, 284] width 119 height 8
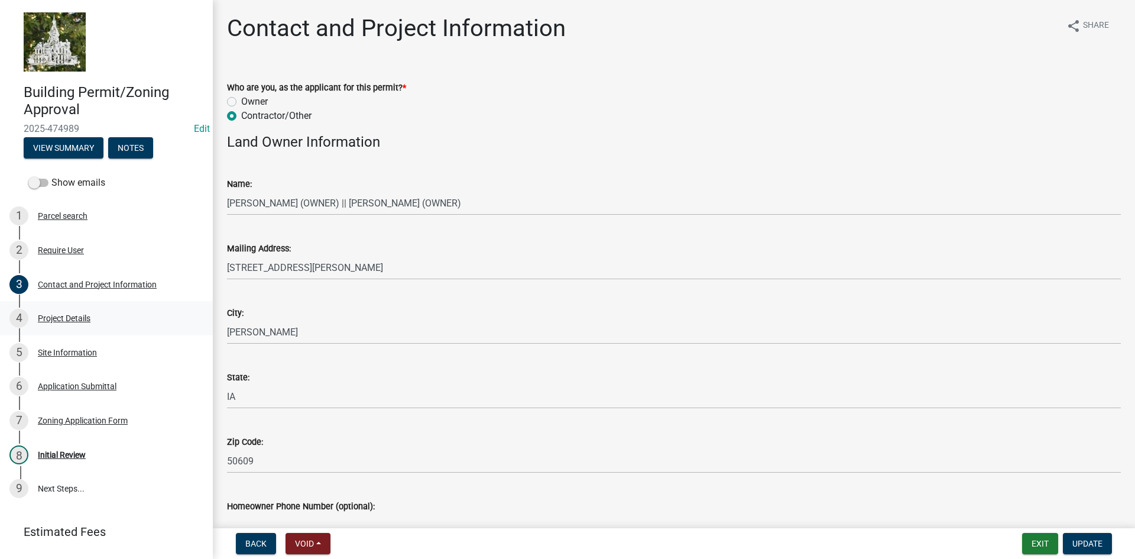
click at [67, 316] on div "Project Details" at bounding box center [64, 318] width 53 height 8
